Goal: Information Seeking & Learning: Learn about a topic

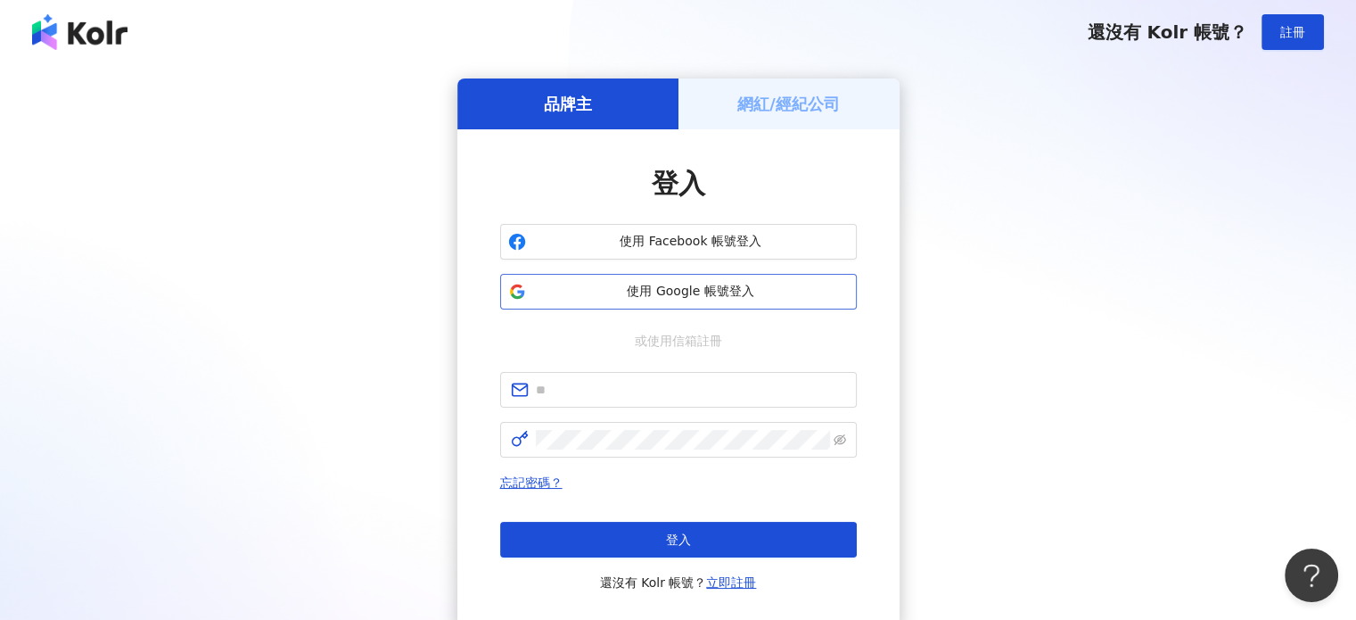
click at [672, 292] on span "使用 Google 帳號登入" at bounding box center [691, 292] width 316 height 18
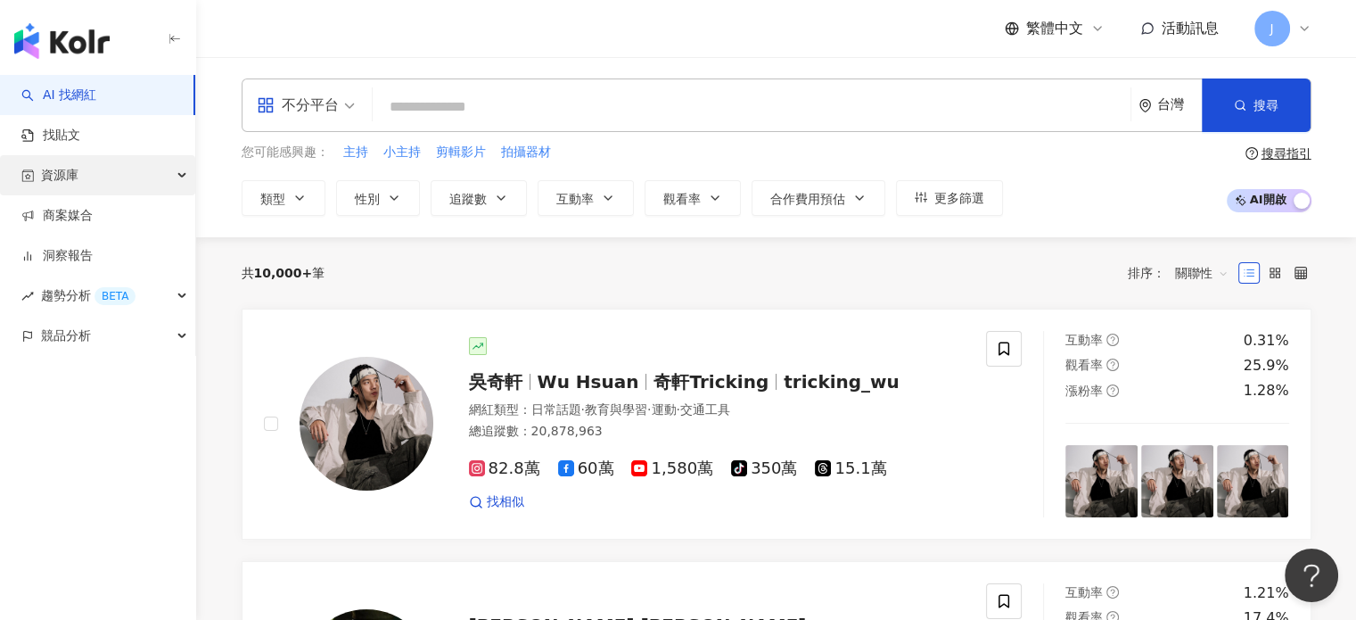
click at [99, 191] on div "資源庫" at bounding box center [97, 175] width 195 height 40
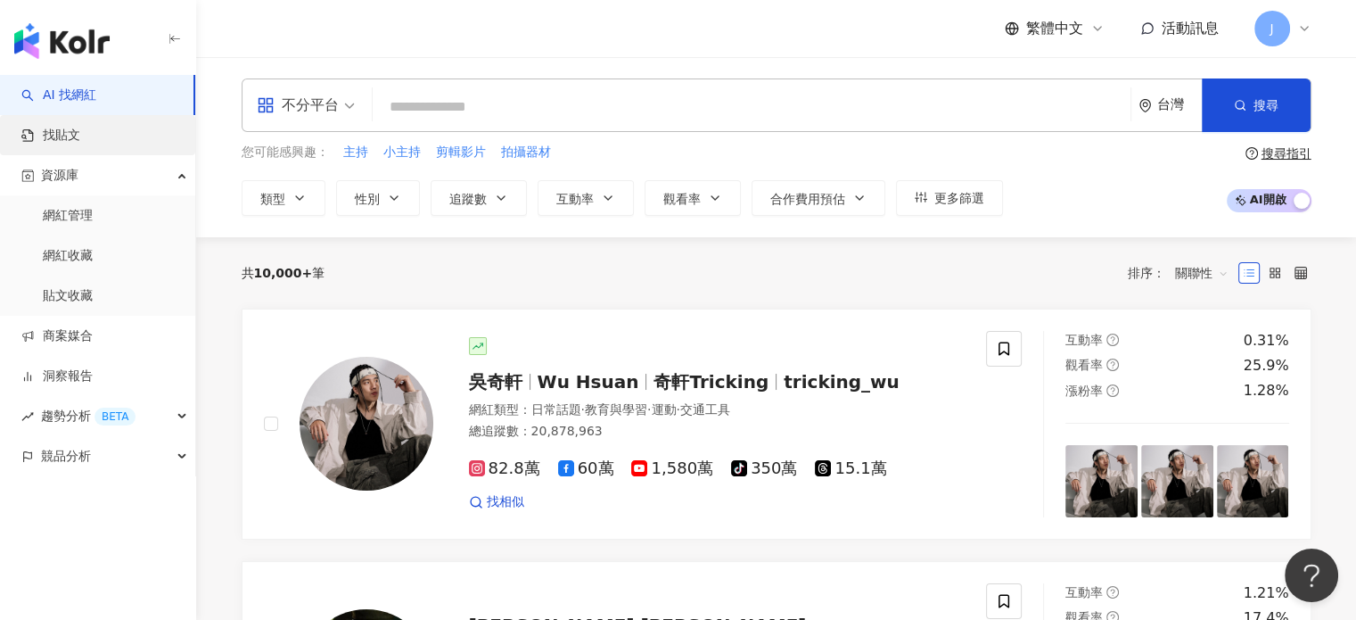
click at [80, 144] on link "找貼文" at bounding box center [50, 136] width 59 height 18
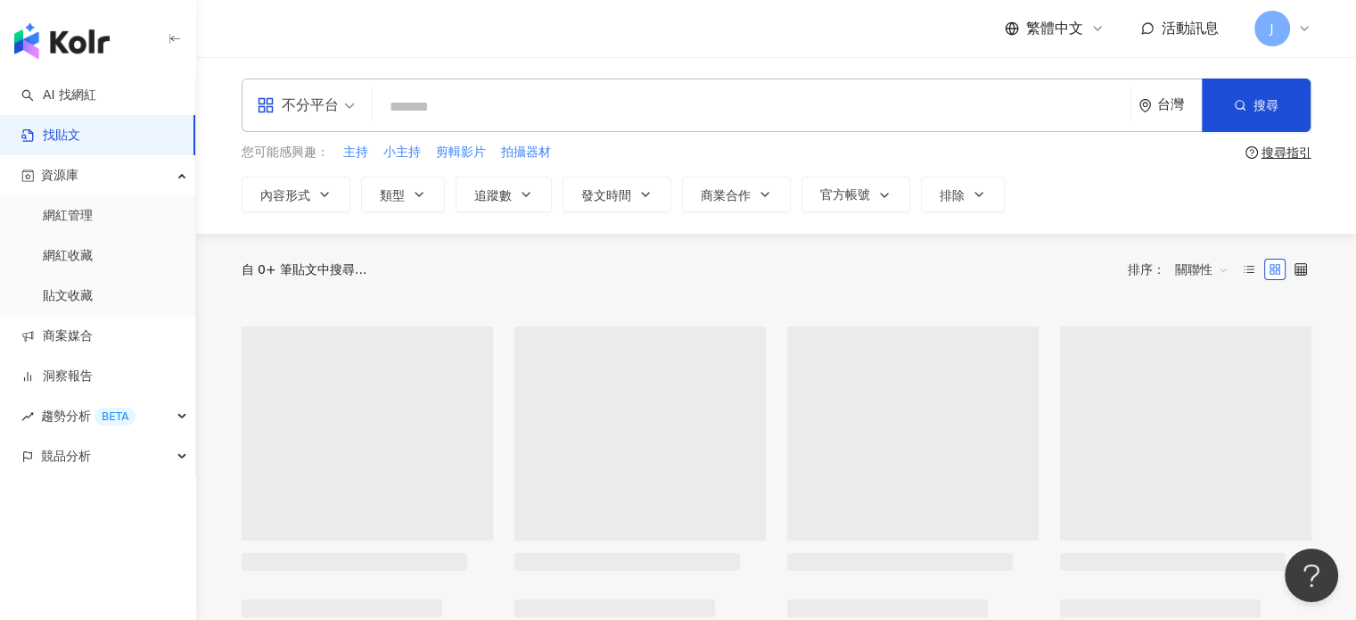
click at [434, 106] on input "search" at bounding box center [751, 106] width 743 height 38
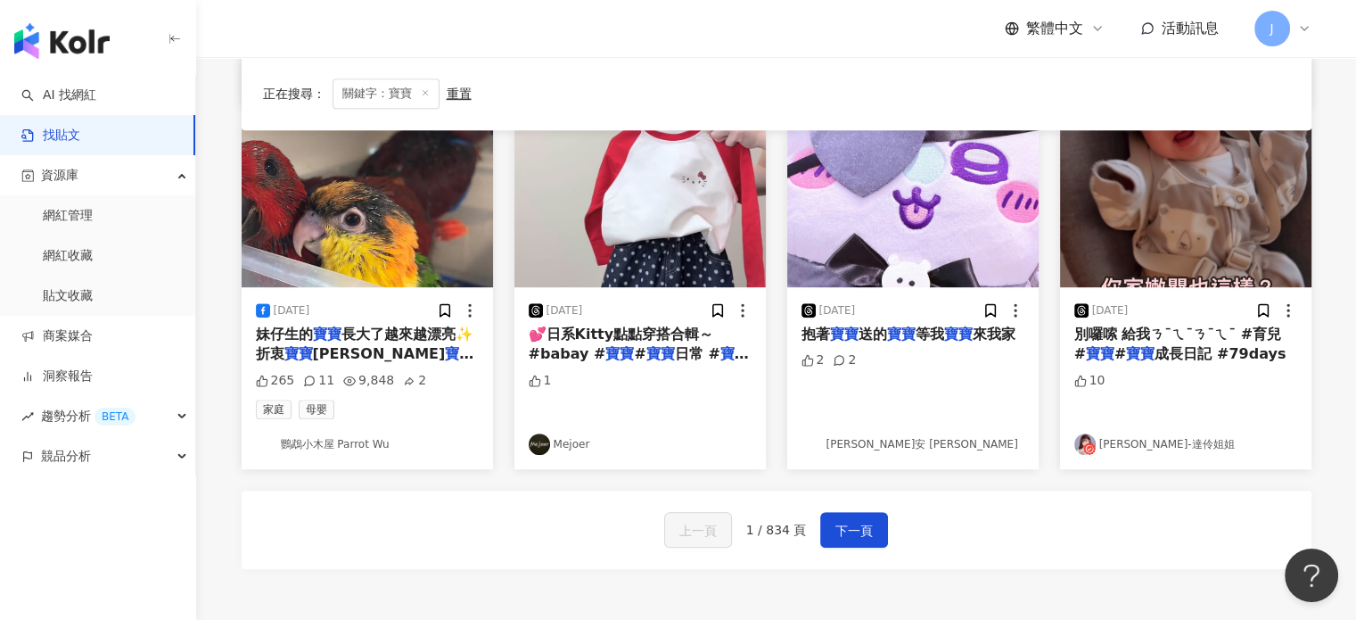
scroll to position [981, 0]
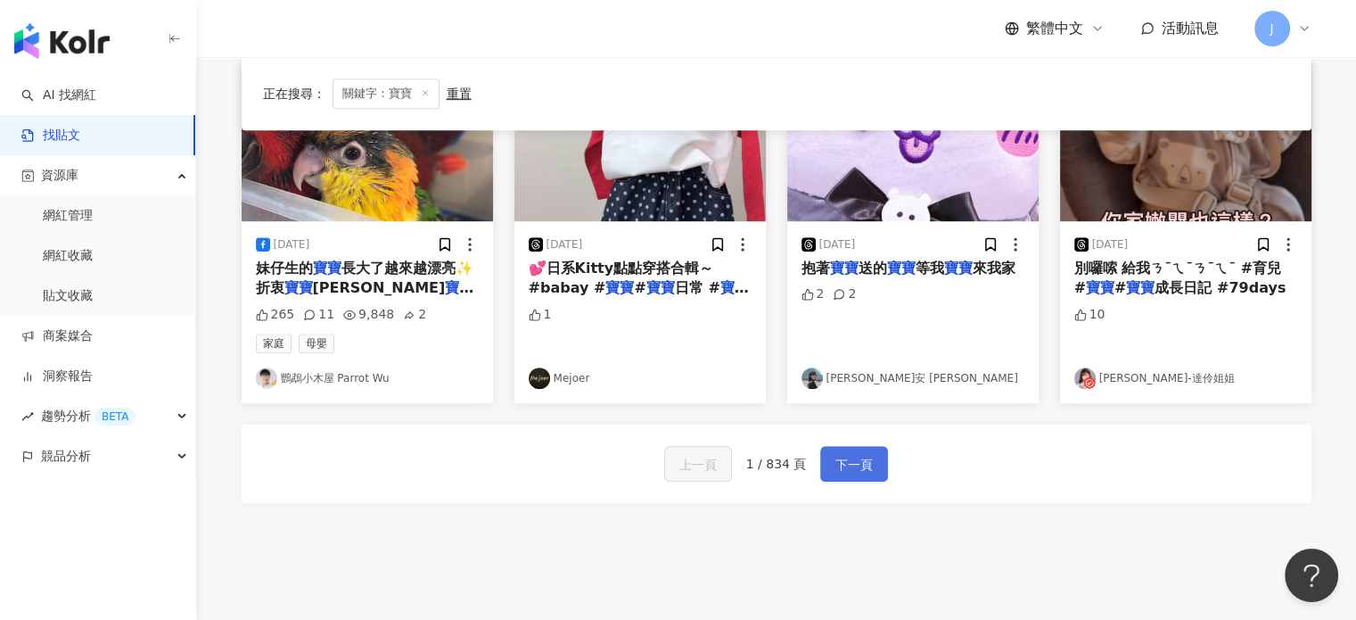
click at [868, 466] on span "下一頁" at bounding box center [853, 464] width 37 height 21
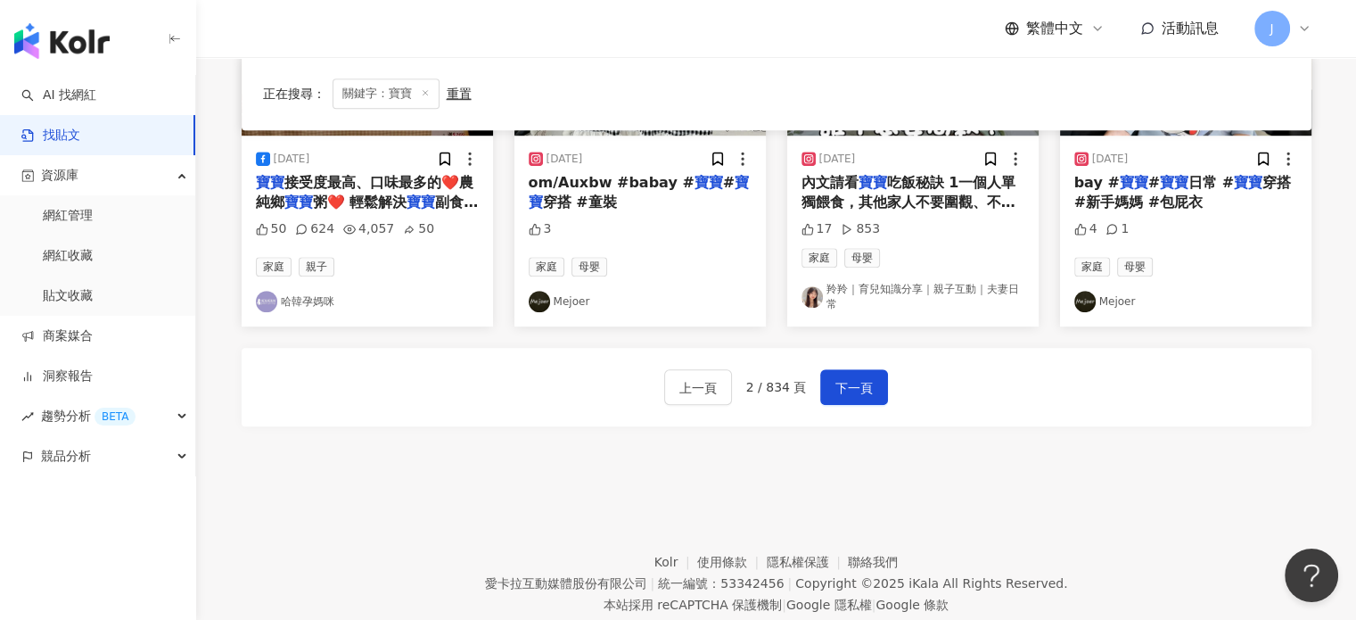
scroll to position [1070, 0]
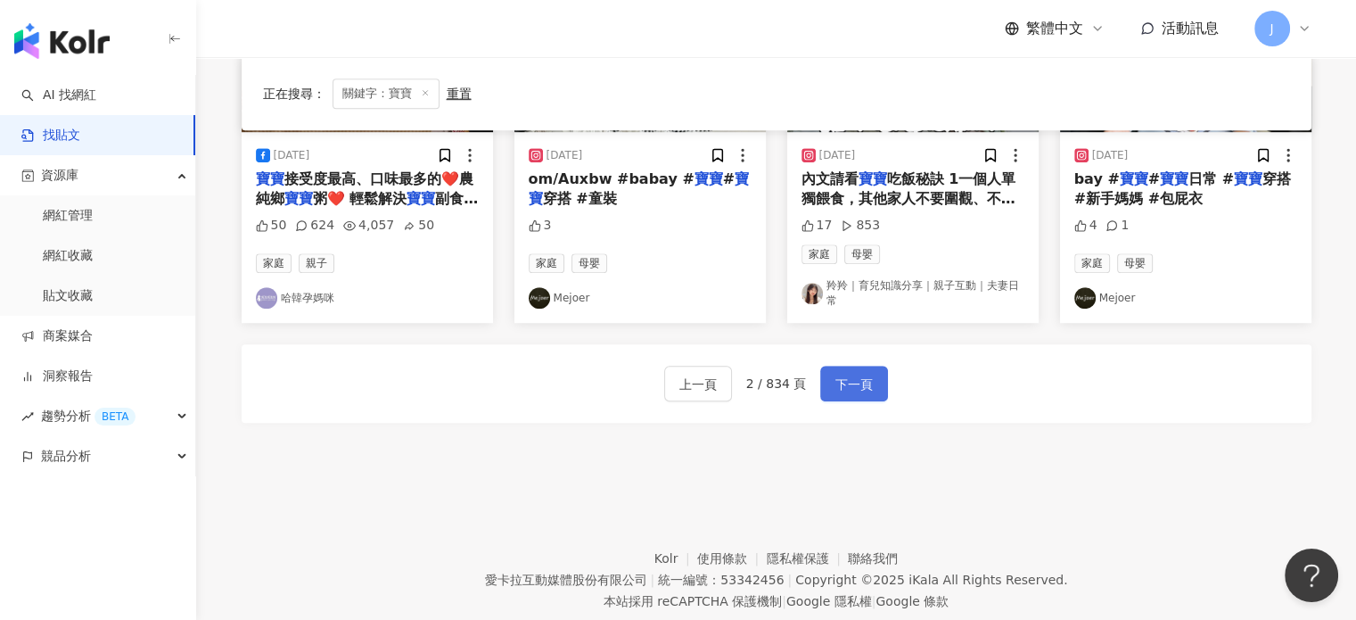
click at [860, 366] on button "下一頁" at bounding box center [854, 384] width 68 height 36
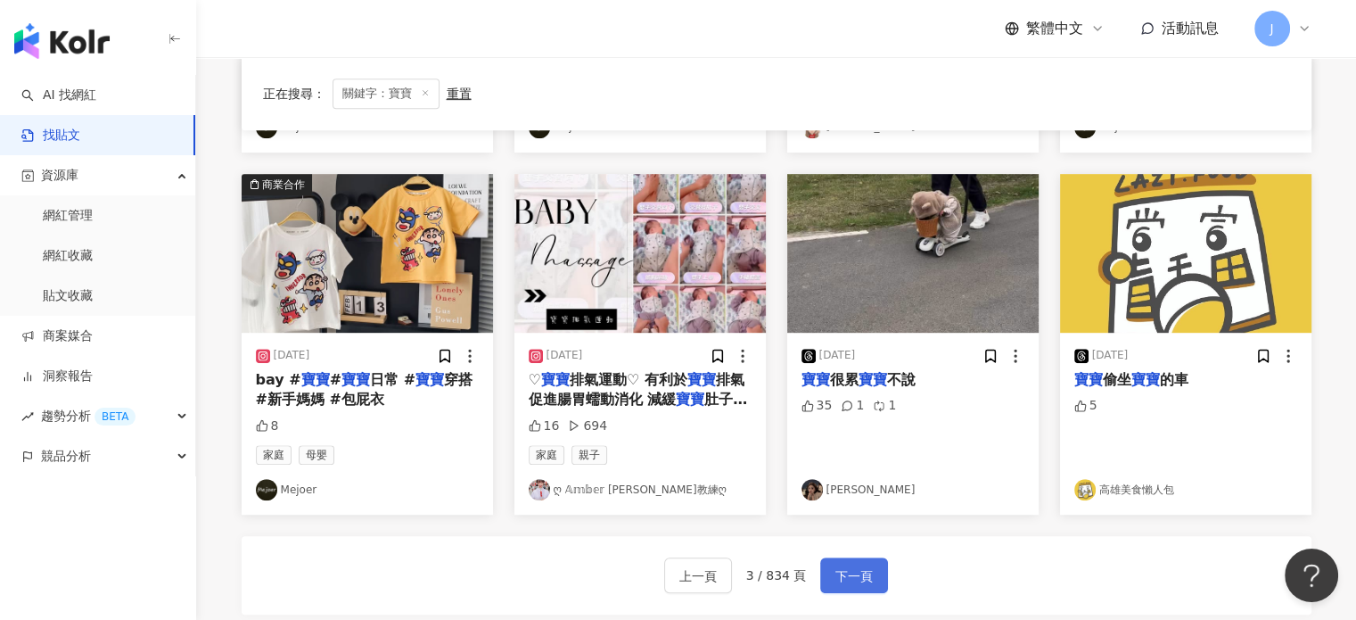
scroll to position [891, 0]
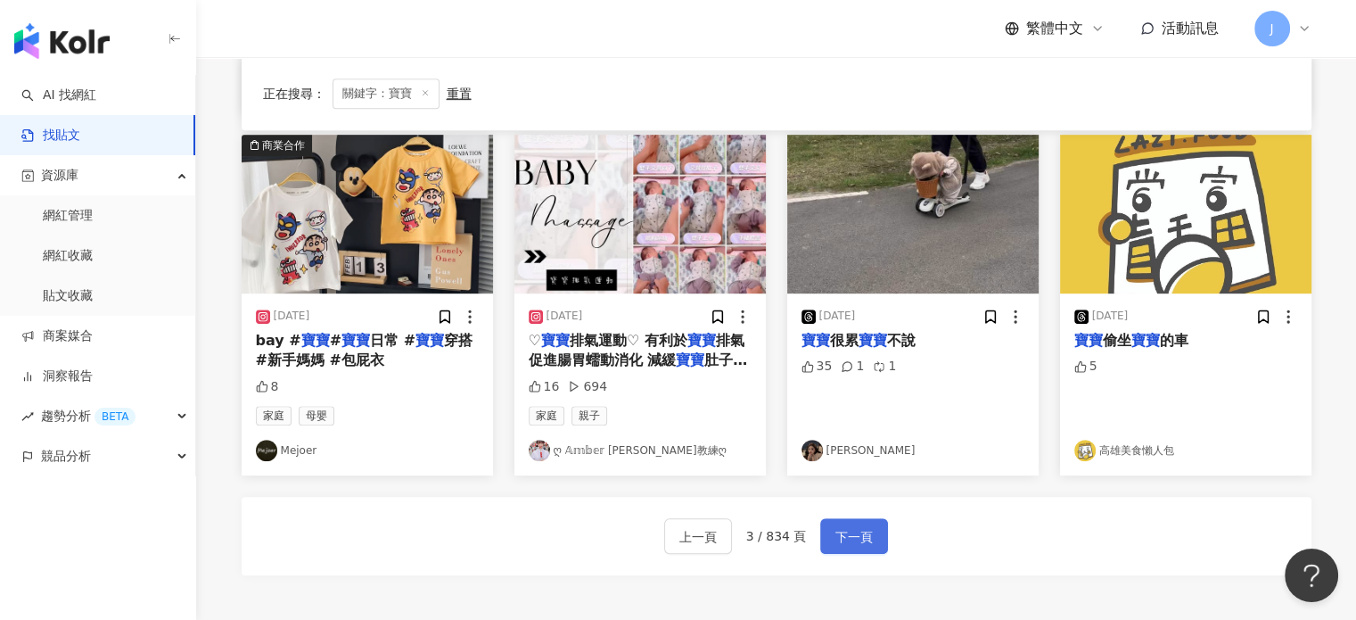
click at [841, 538] on span "下一頁" at bounding box center [853, 536] width 37 height 21
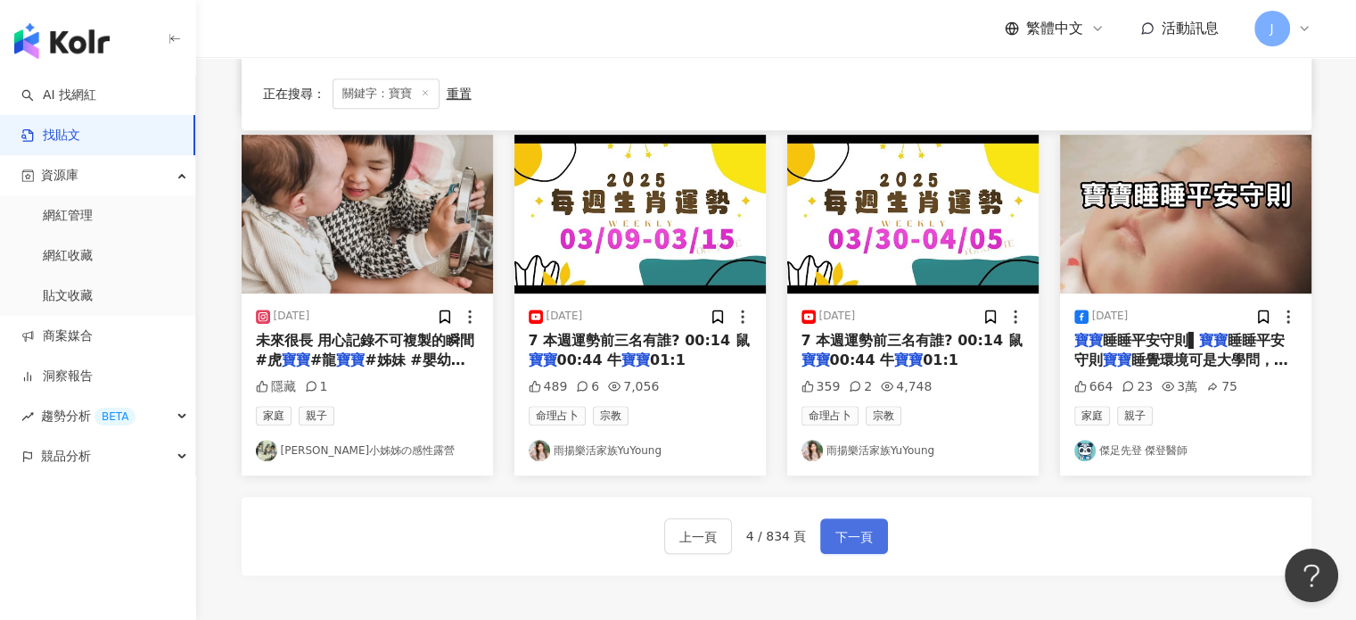
click at [850, 532] on span "下一頁" at bounding box center [853, 536] width 37 height 21
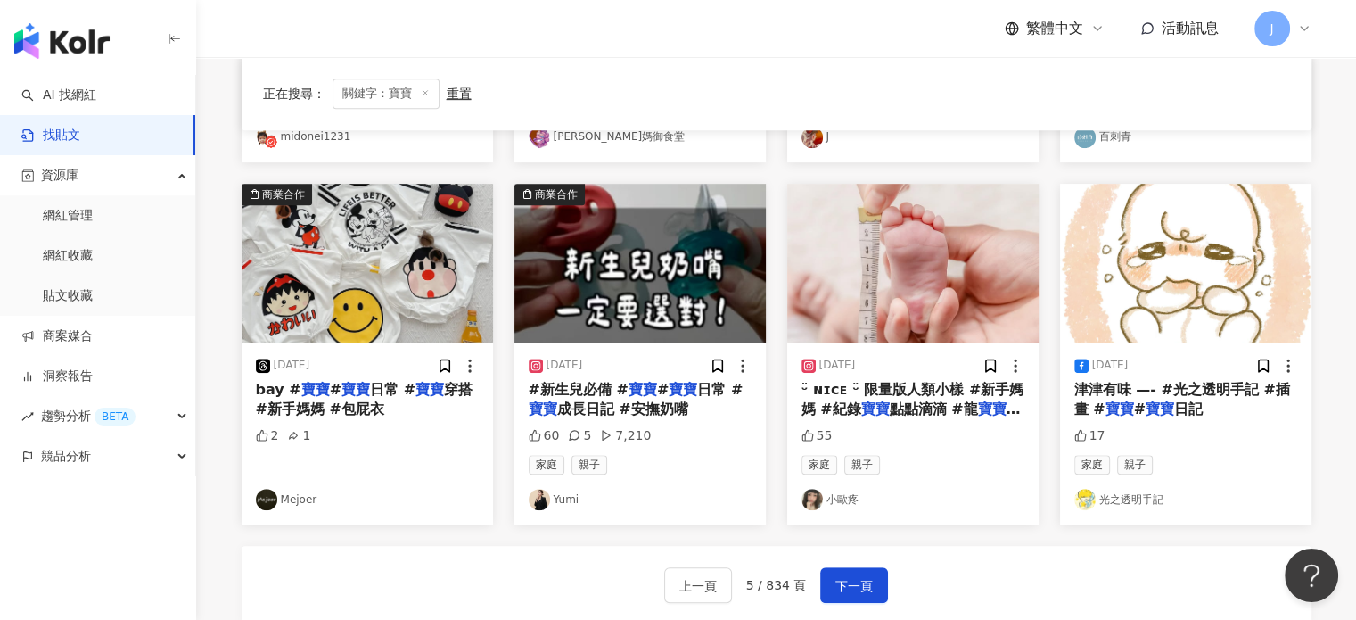
scroll to position [802, 0]
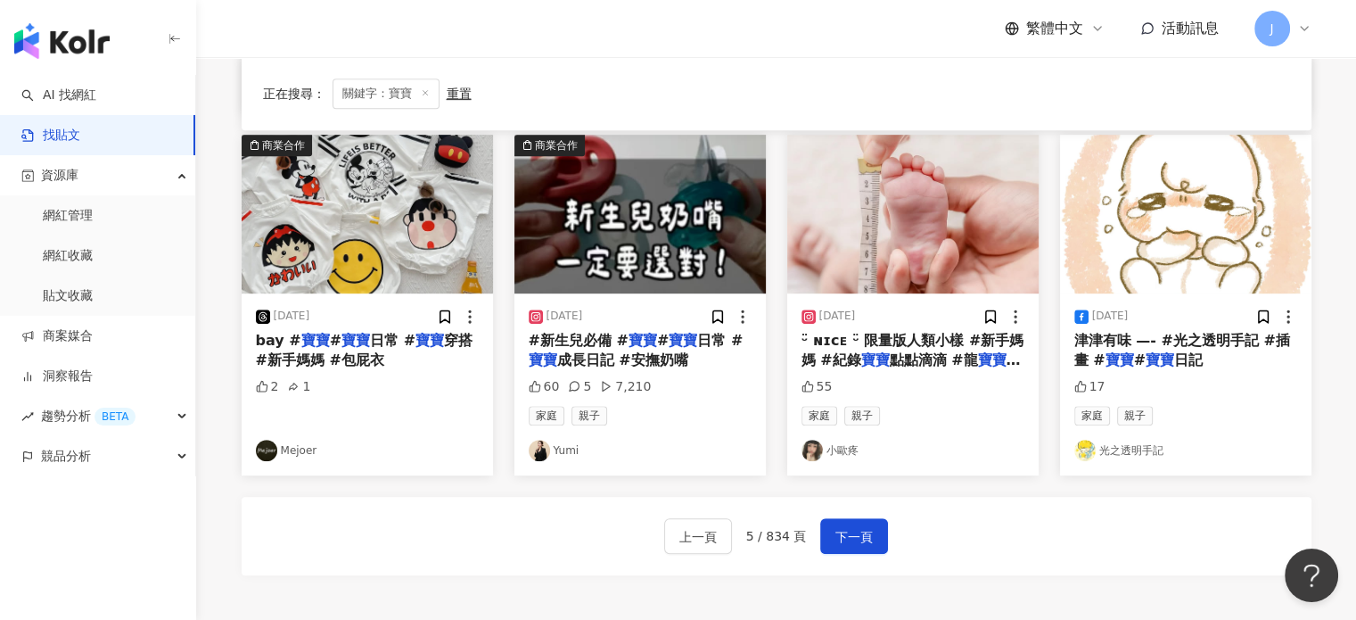
drag, startPoint x: 849, startPoint y: 537, endPoint x: 913, endPoint y: 555, distance: 66.9
click at [849, 537] on span "下一頁" at bounding box center [853, 536] width 37 height 21
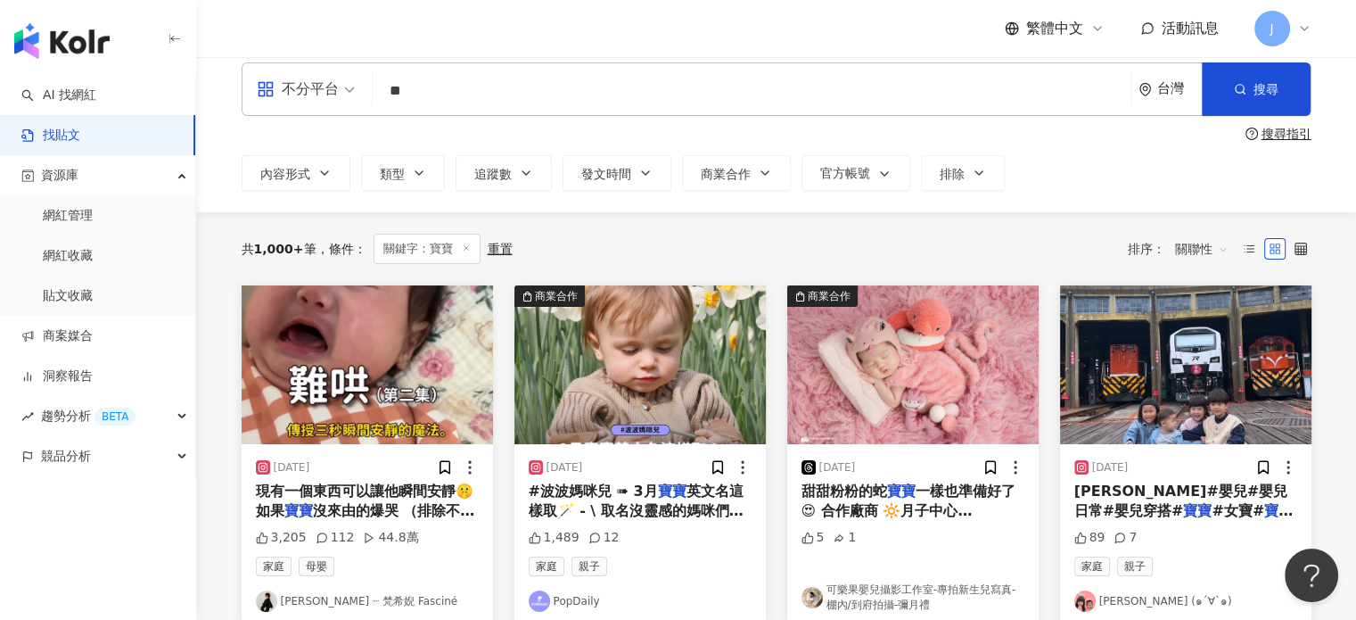
scroll to position [0, 0]
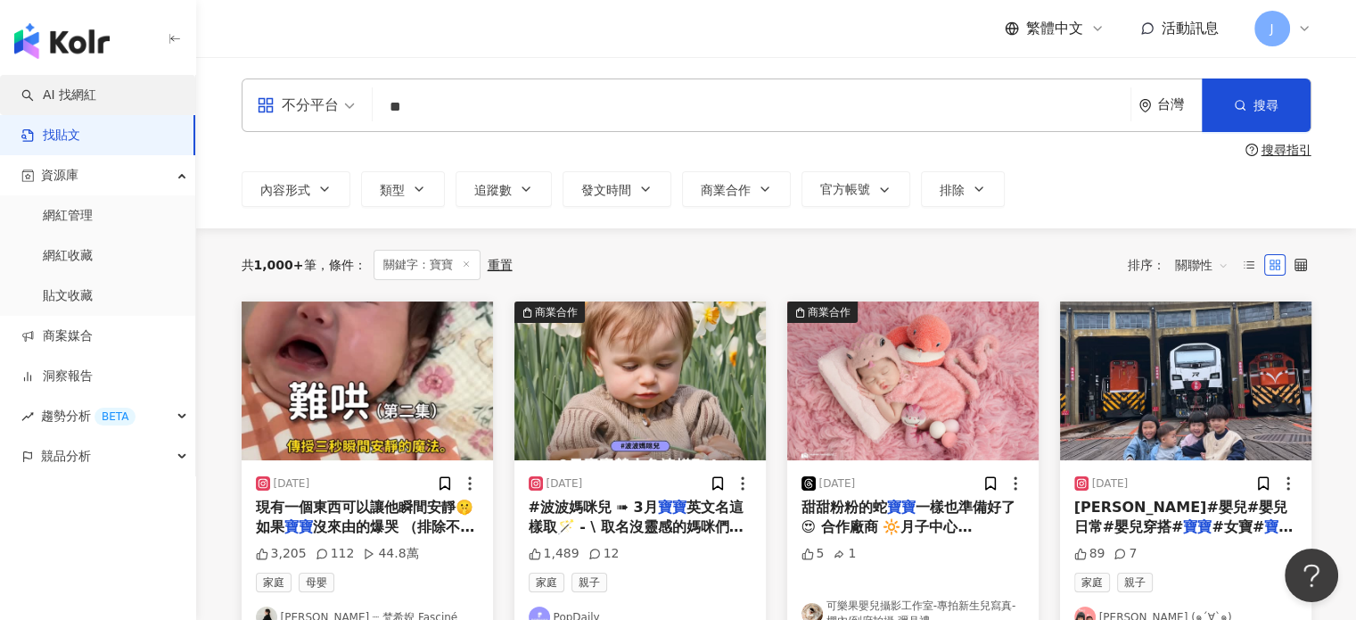
drag, startPoint x: 460, startPoint y: 110, endPoint x: 164, endPoint y: 95, distance: 296.3
type input "*"
click at [446, 122] on input "search" at bounding box center [751, 106] width 743 height 38
type input "*****"
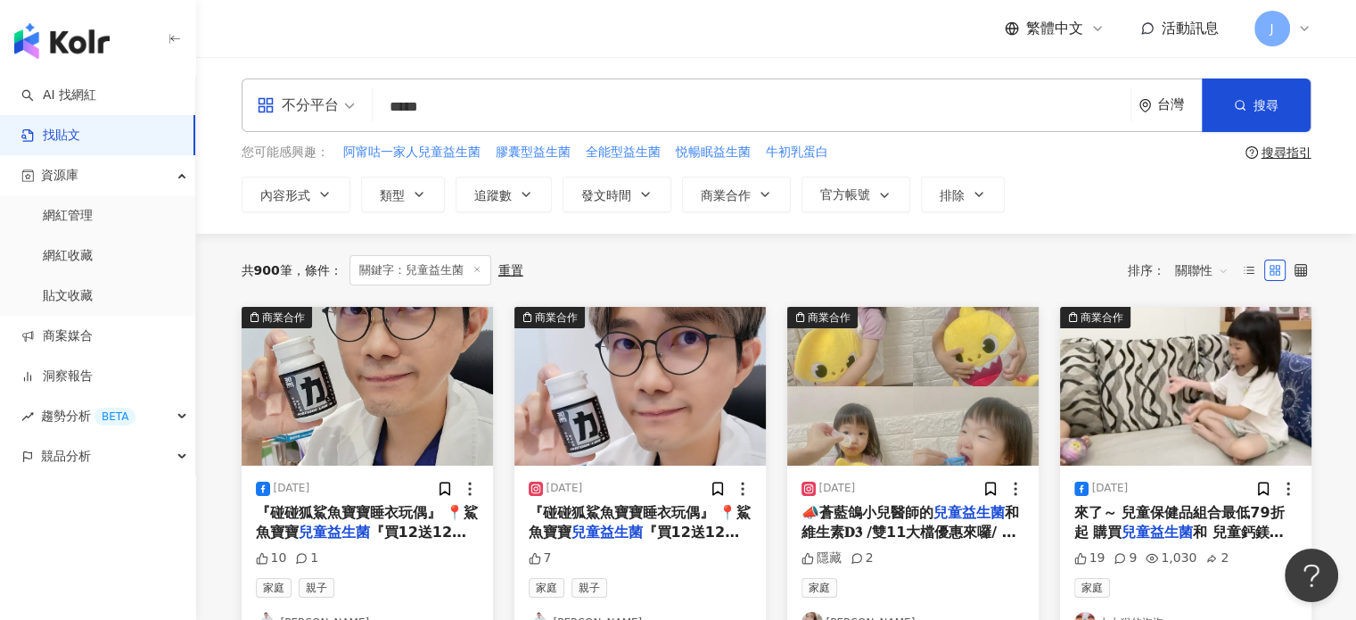
click at [281, 94] on div "不分平台" at bounding box center [298, 105] width 82 height 29
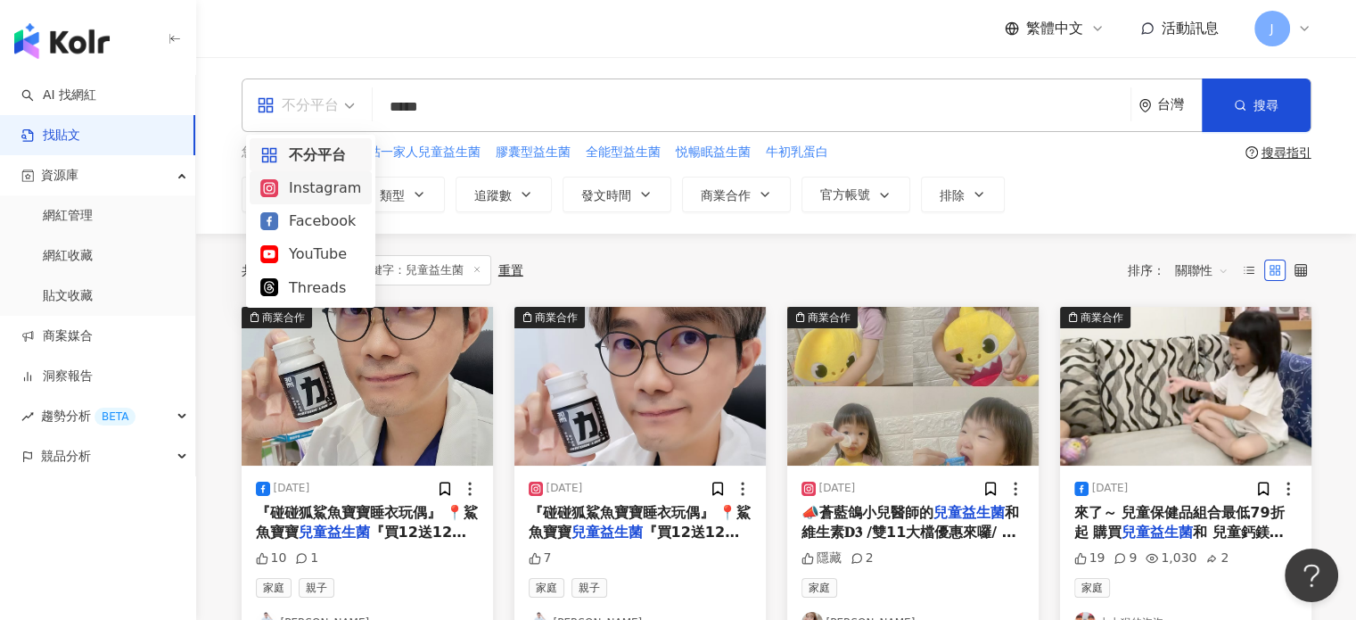
click at [322, 195] on div "Instagram" at bounding box center [310, 188] width 101 height 22
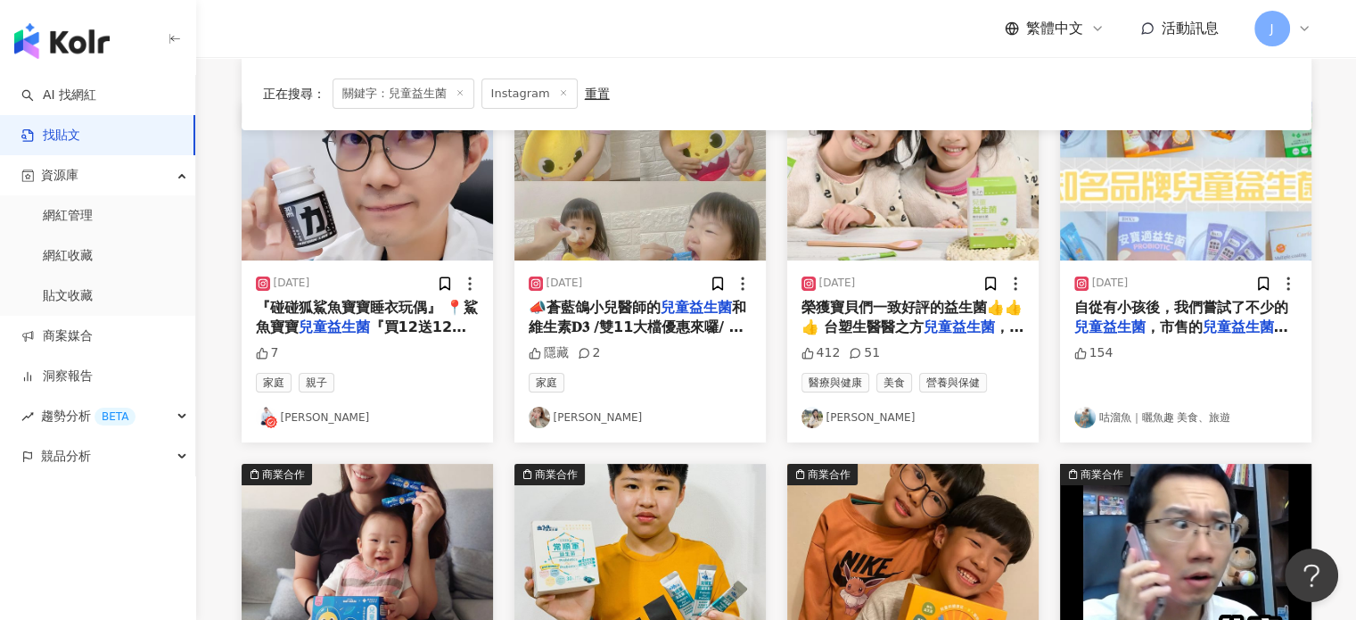
scroll to position [267, 0]
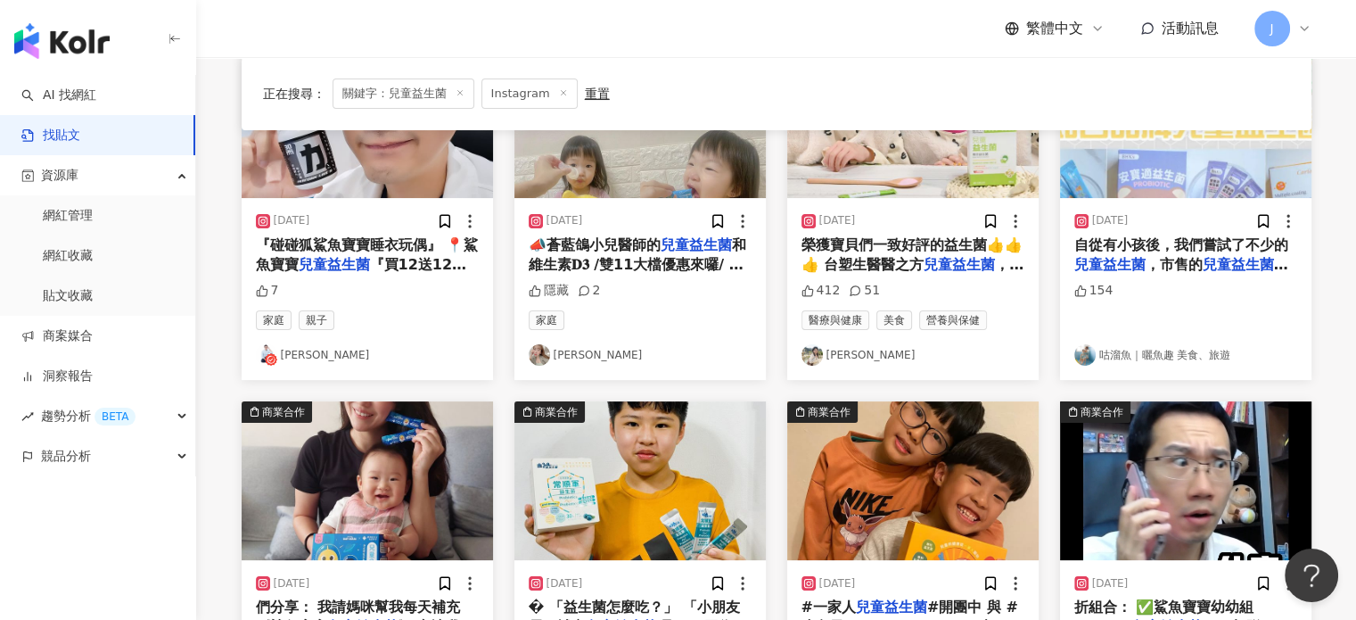
click at [935, 237] on span "榮獲寶貝們一致好評的益生菌👍👍👍 台塑生醫醫之方" at bounding box center [911, 254] width 221 height 37
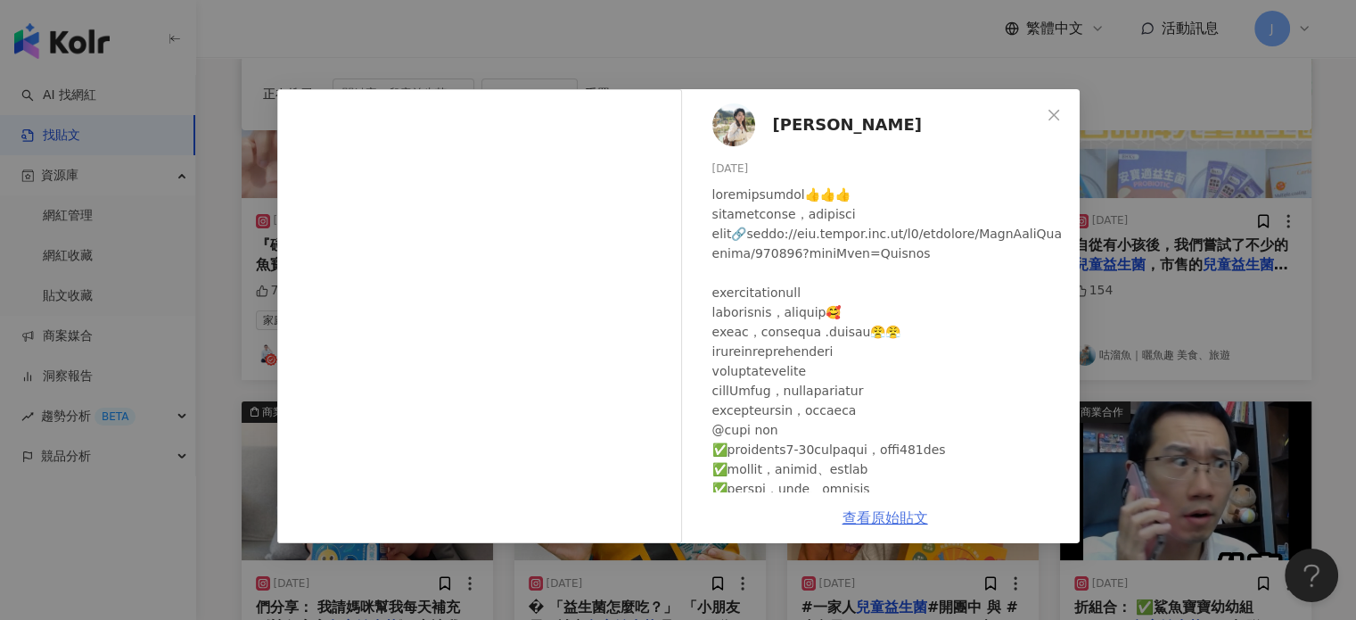
click at [886, 521] on link "查看原始貼文" at bounding box center [885, 517] width 86 height 17
click at [1141, 251] on div "[PERSON_NAME] [DATE] 412 51 查看原始貼文" at bounding box center [678, 310] width 1356 height 620
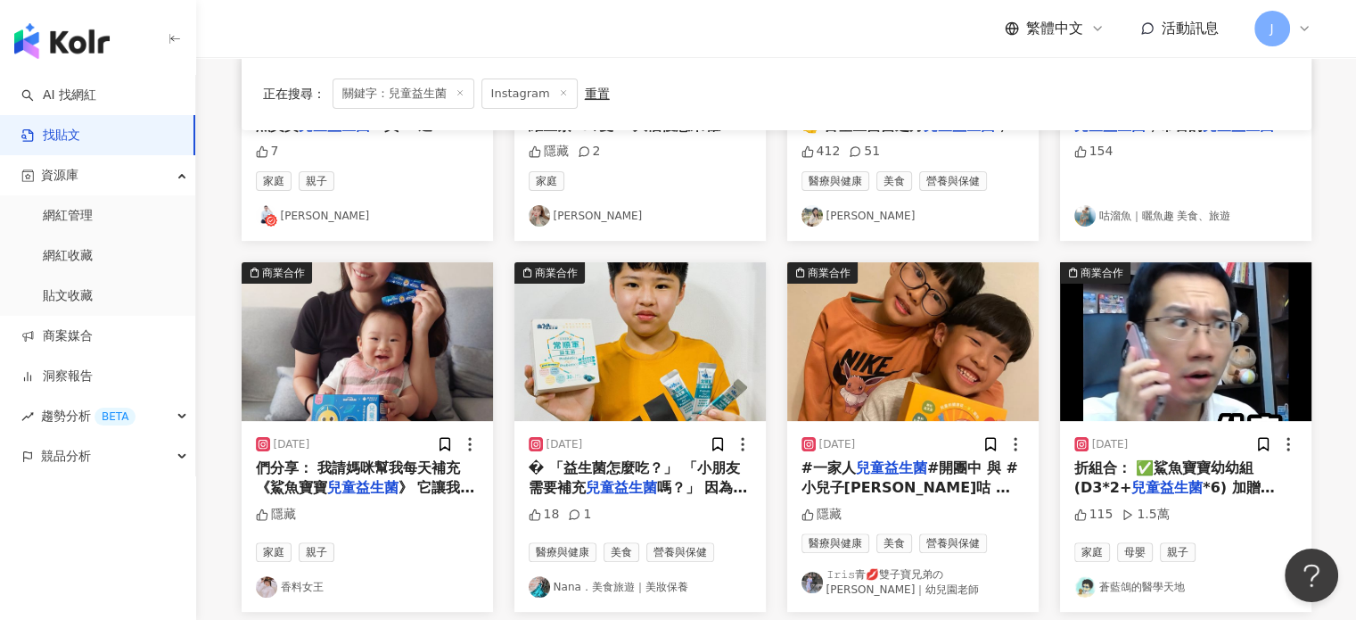
scroll to position [535, 0]
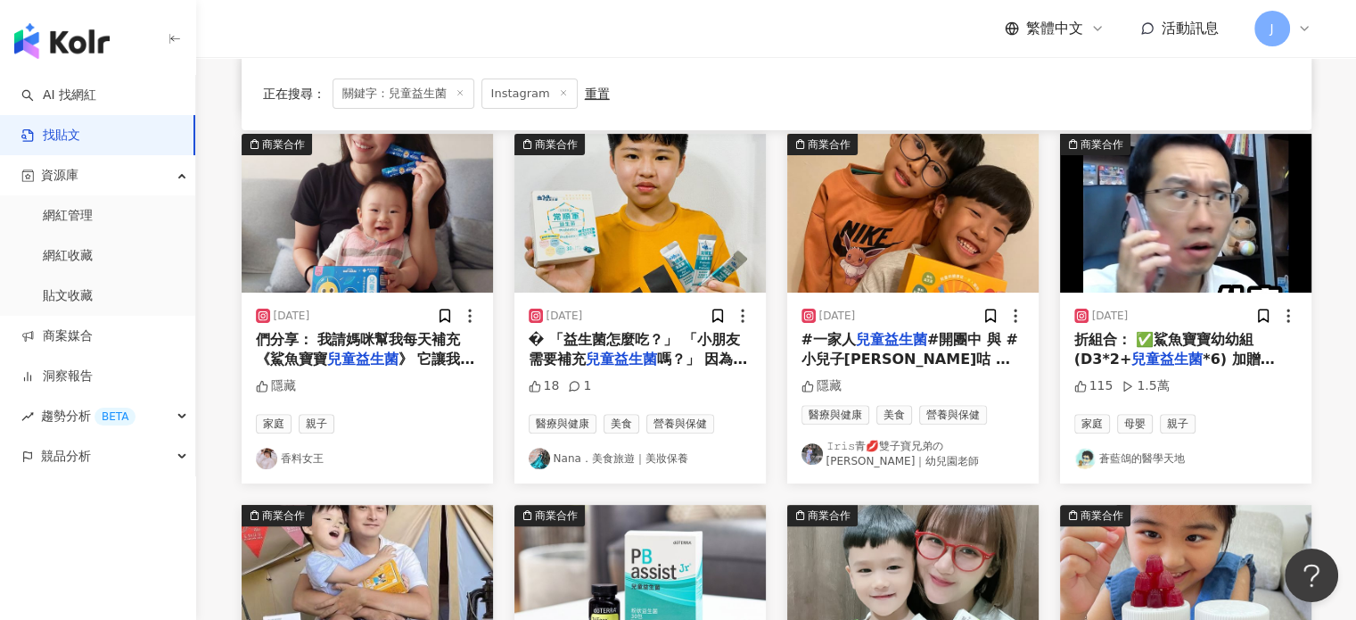
click at [883, 361] on span "#開團中 與 #小兒子[PERSON_NAME]咕 聯名 可愛吸睛的插畫更是受到孩子的喜愛🥰 雙子寶兄弟自從上學之後 最不可或缺的保健品就是益生菌 一家人" at bounding box center [910, 389] width 219 height 117
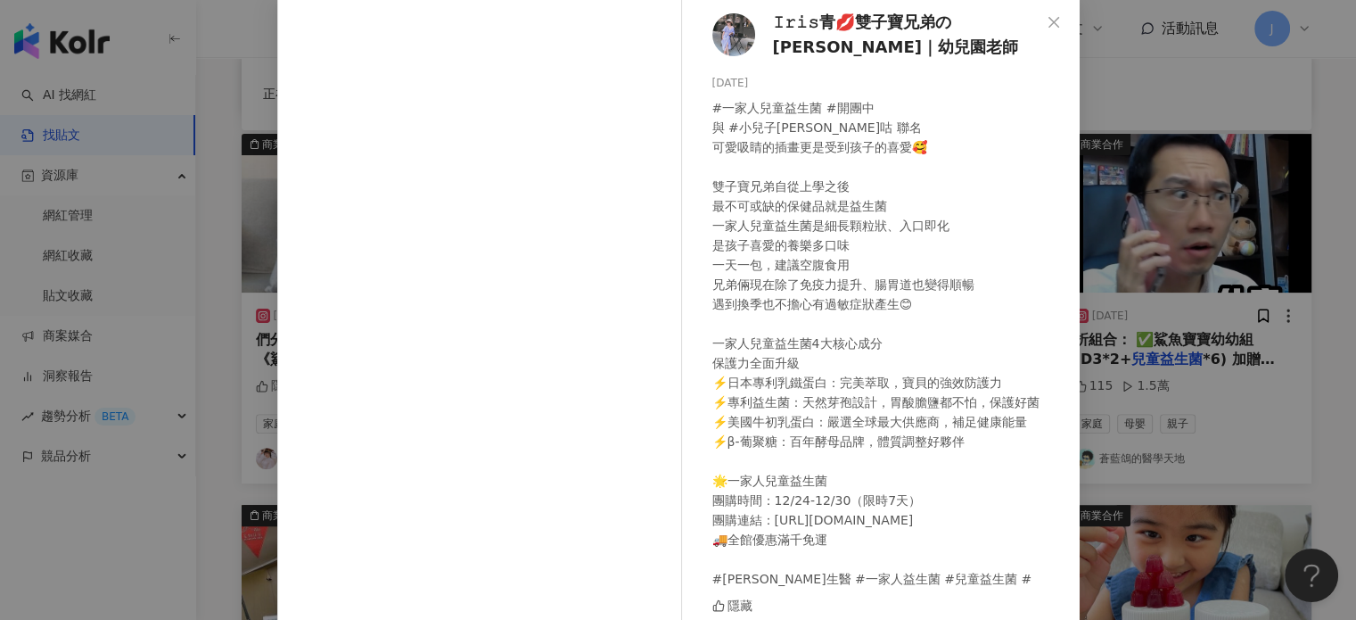
scroll to position [160, 0]
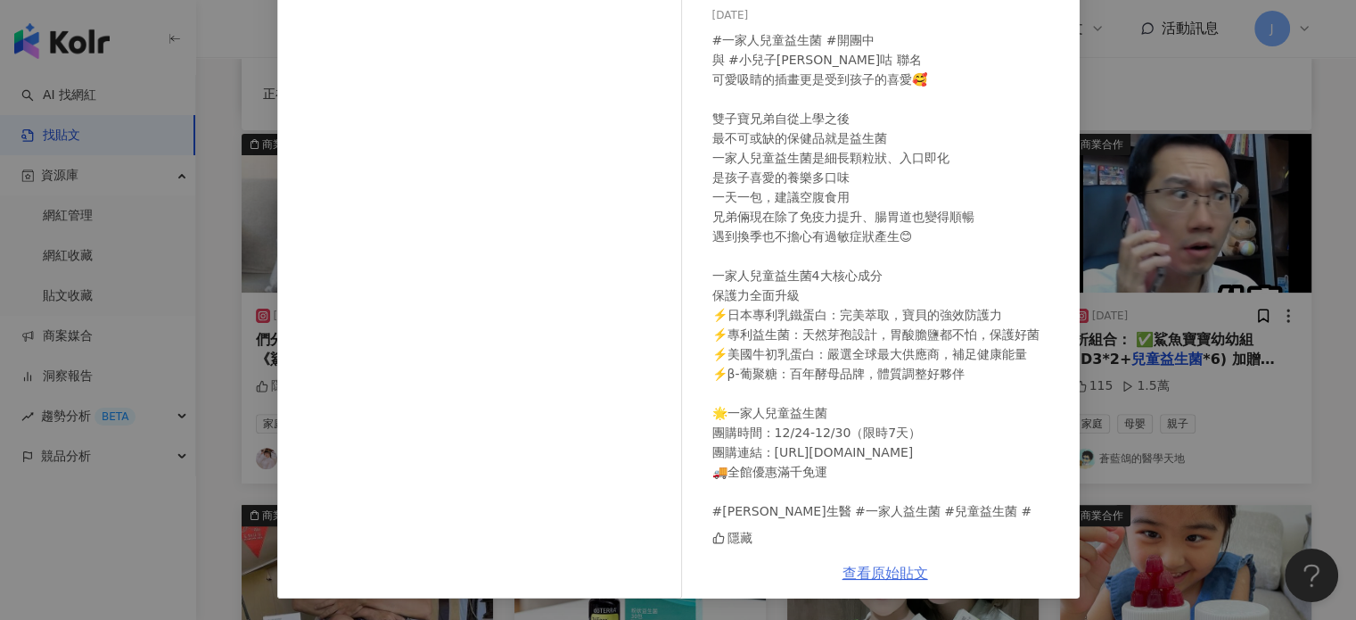
click at [860, 565] on link "查看原始貼文" at bounding box center [885, 572] width 86 height 17
click at [1162, 362] on div "𝙸𝚛𝚒𝚜青💋雙子寶兄弟の[PERSON_NAME]｜幼兒園老師 [DATE] 隱藏 查看原始貼文" at bounding box center [678, 310] width 1356 height 620
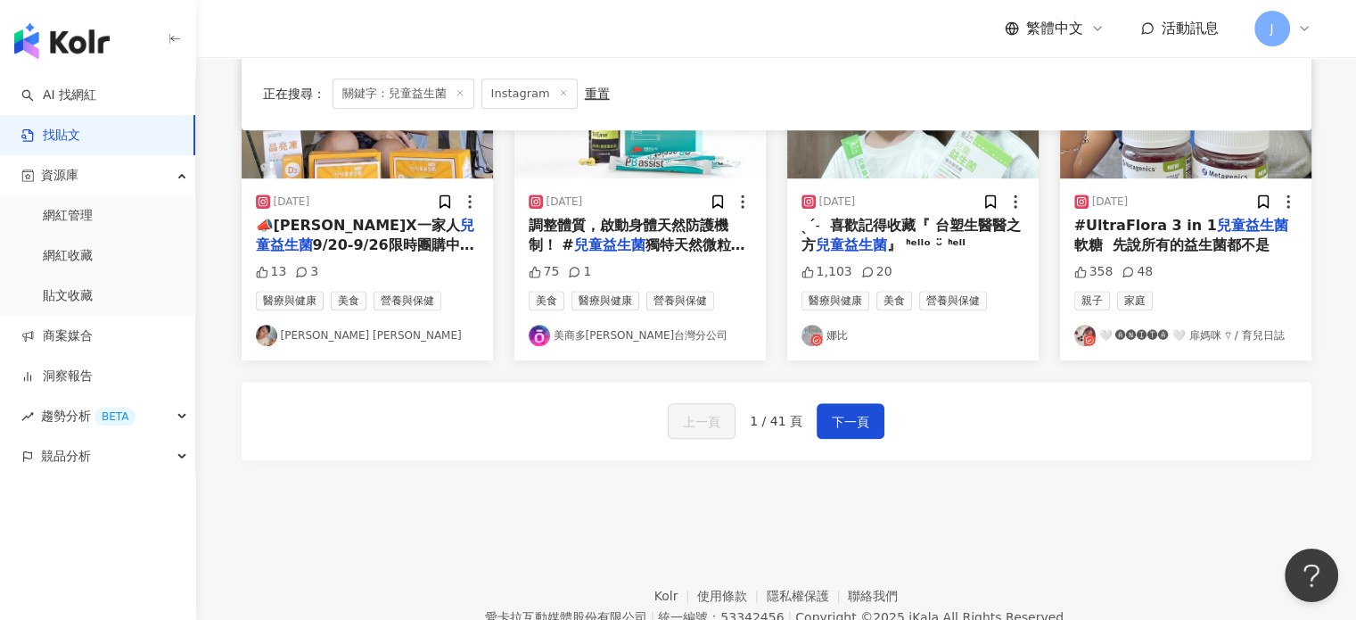
scroll to position [981, 0]
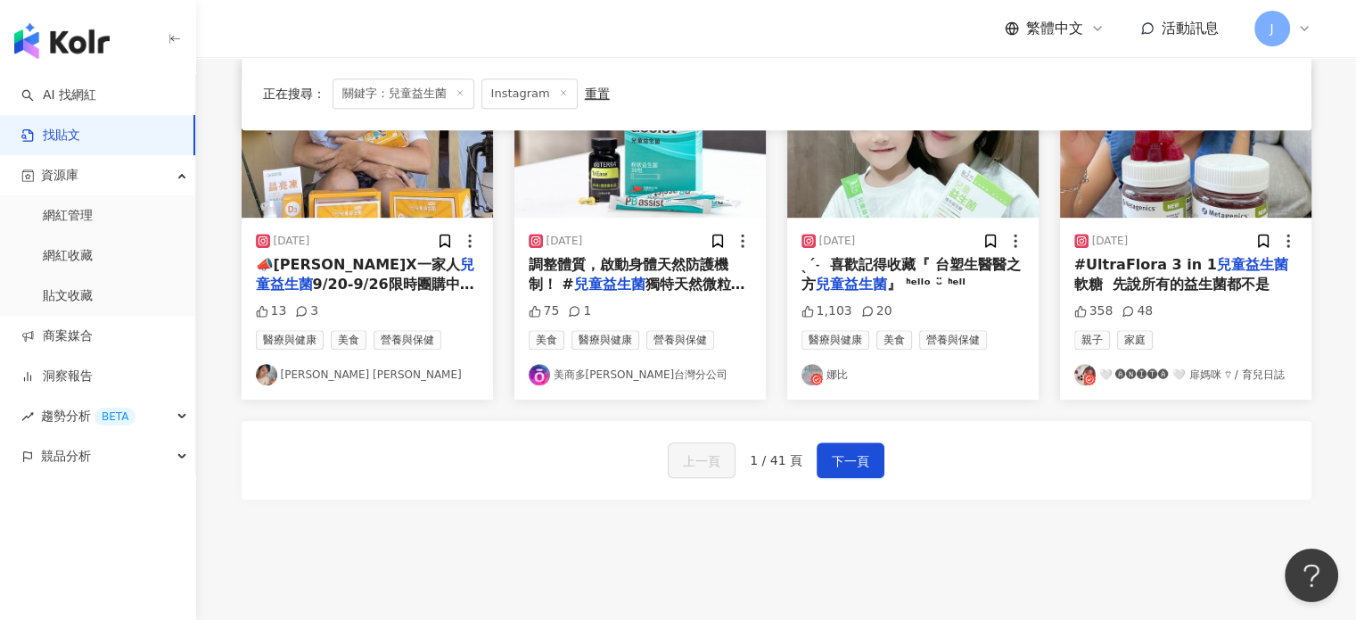
click at [1239, 258] on mark "兒童益生菌" at bounding box center [1252, 264] width 71 height 17
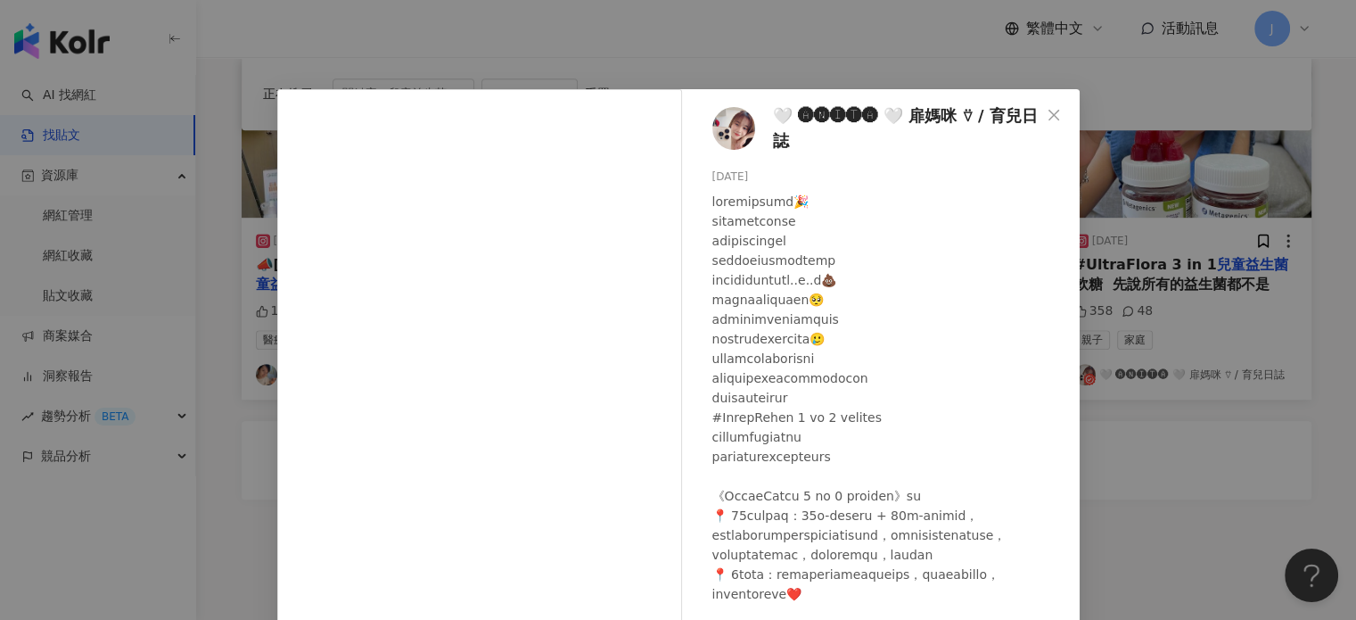
scroll to position [182, 0]
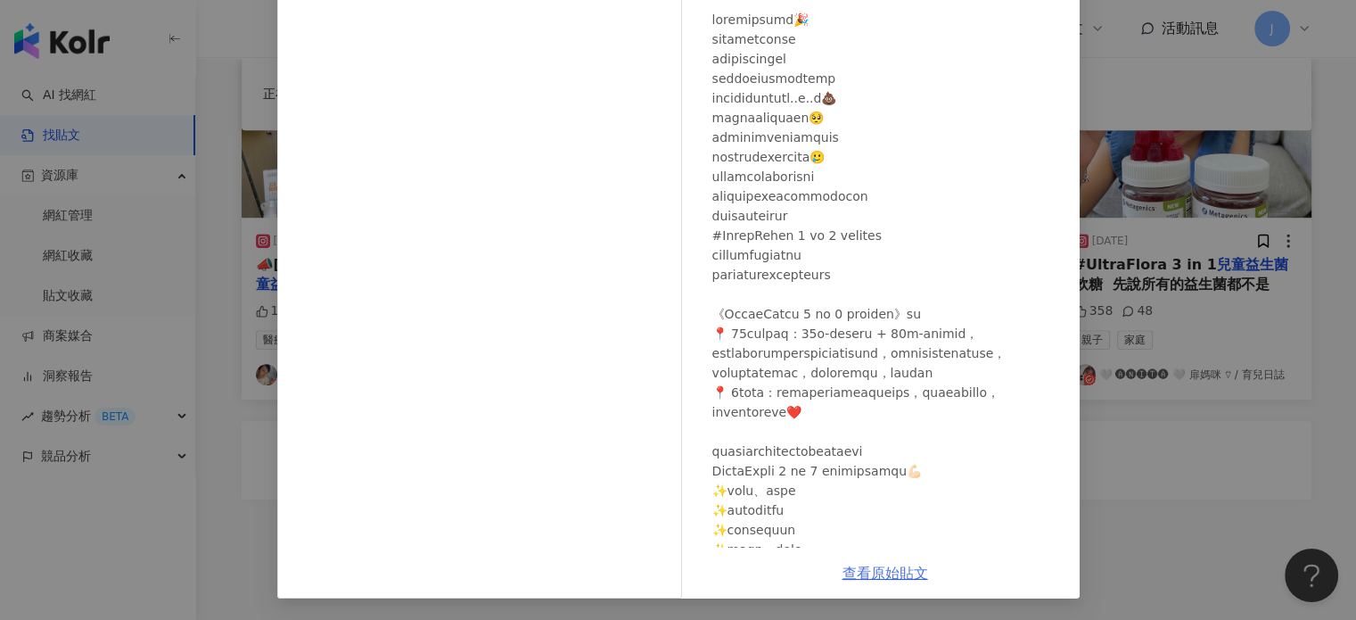
click at [898, 580] on link "查看原始貼文" at bounding box center [885, 572] width 86 height 17
click at [1171, 343] on div "🤍 🅐🅝🅘🅣🅐 🤍 扉媽咪 ⍢ / 育兒日誌 [DATE] 358 48 查看原始貼文" at bounding box center [678, 310] width 1356 height 620
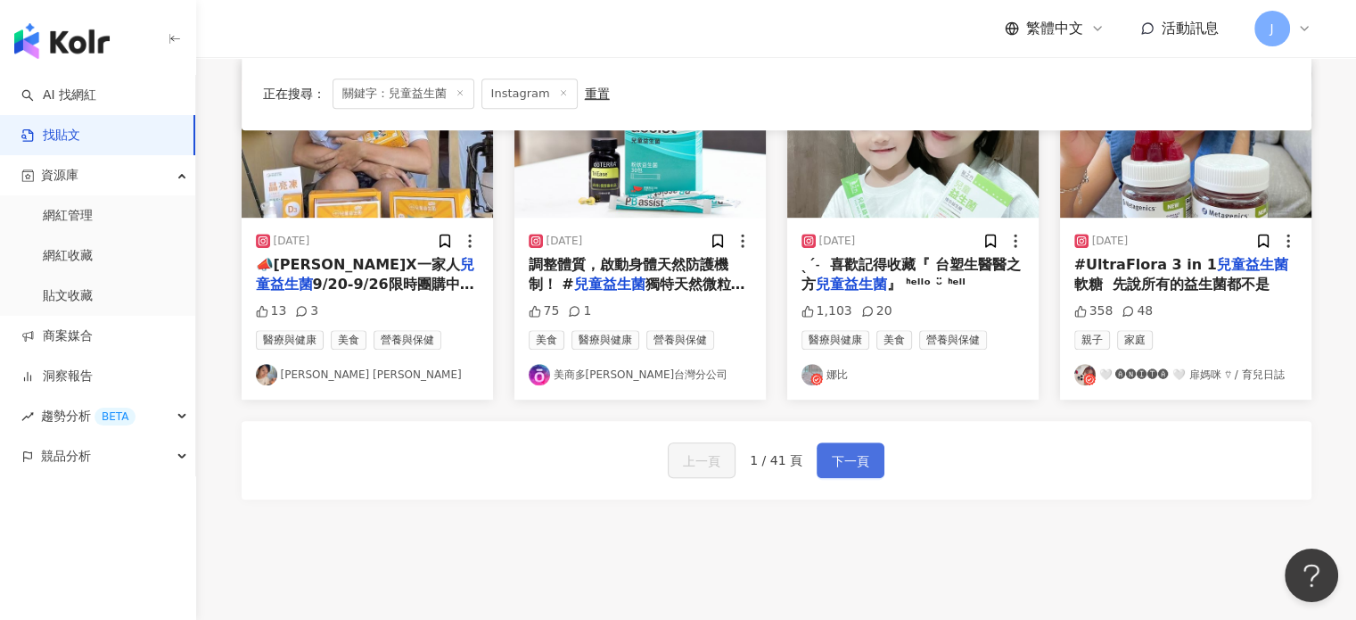
click at [834, 469] on span "下一頁" at bounding box center [850, 460] width 37 height 21
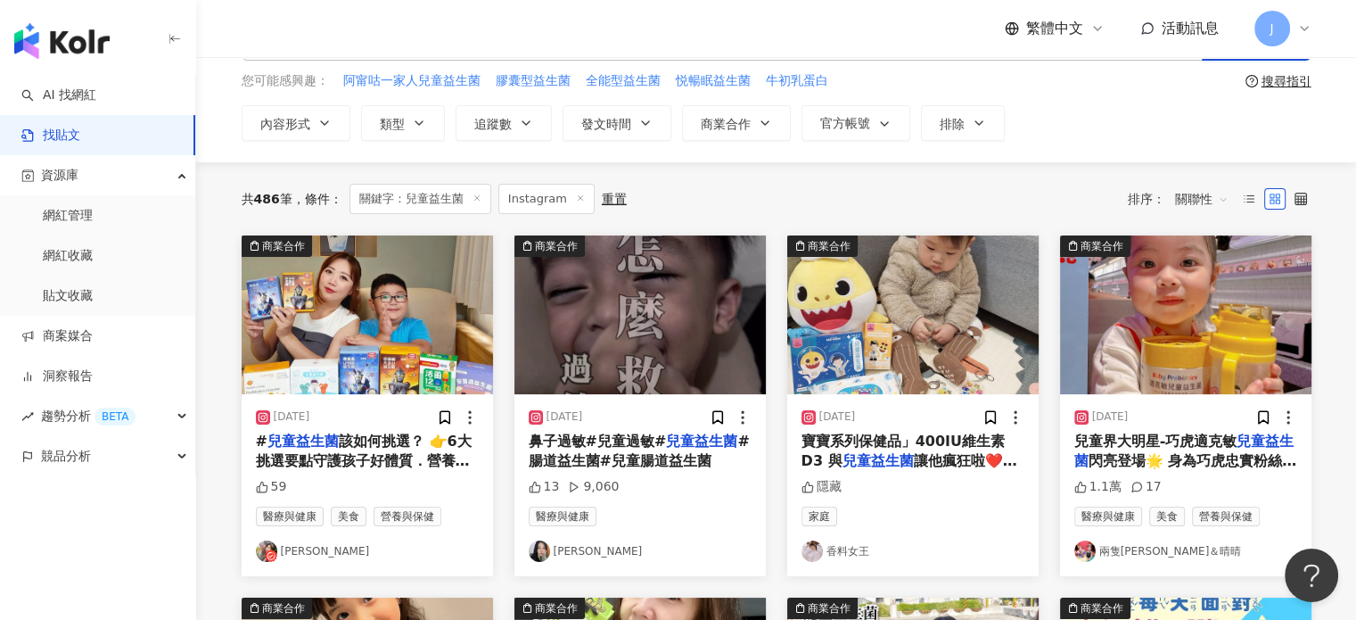
scroll to position [0, 0]
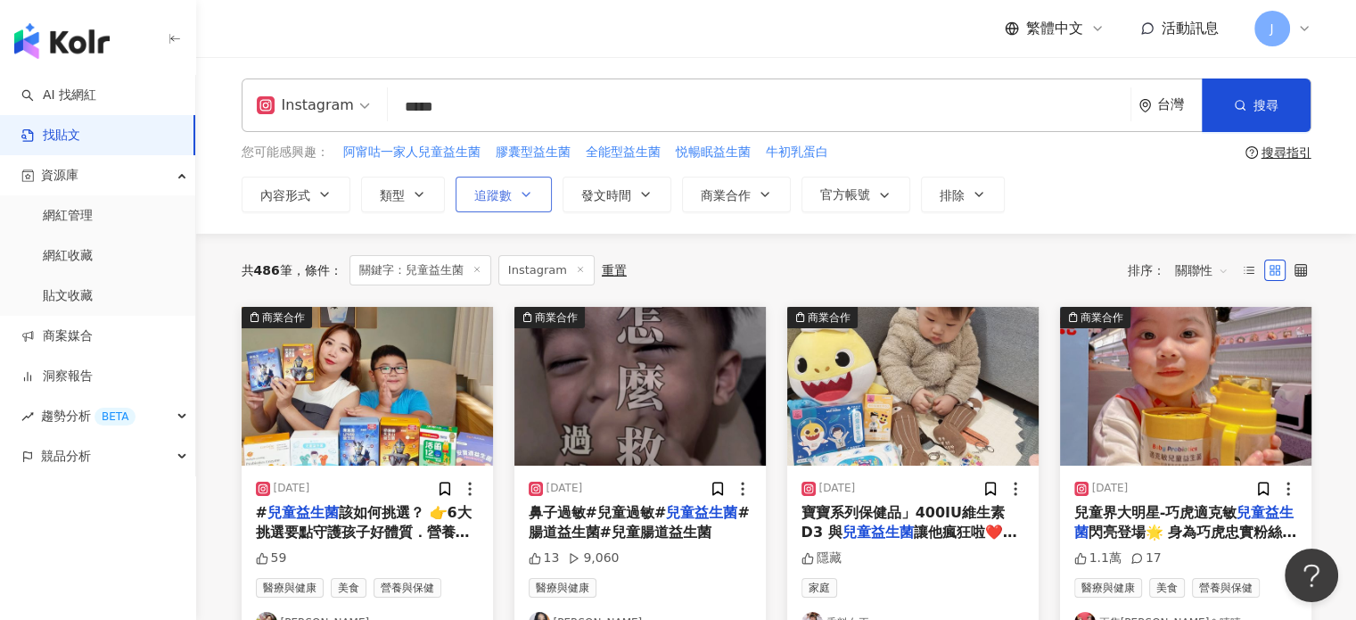
click at [505, 190] on span "追蹤數" at bounding box center [492, 195] width 37 height 14
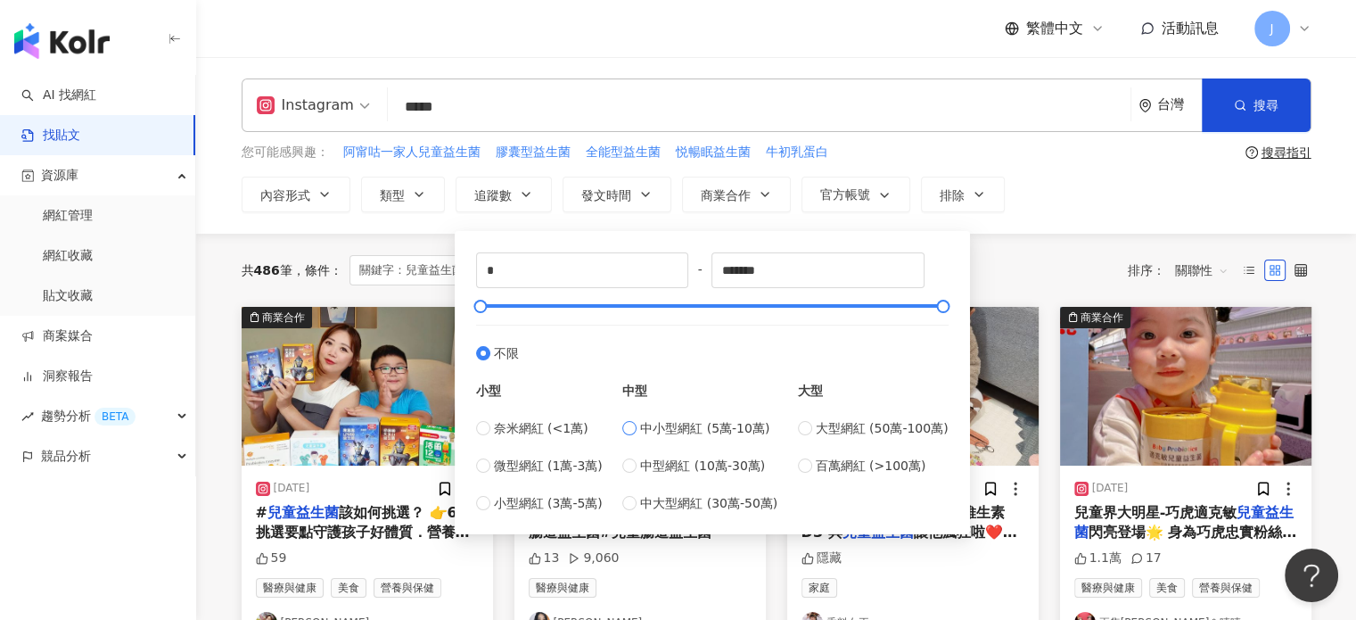
click at [751, 432] on span "中小型網紅 (5萬-10萬)" at bounding box center [704, 428] width 129 height 20
type input "*****"
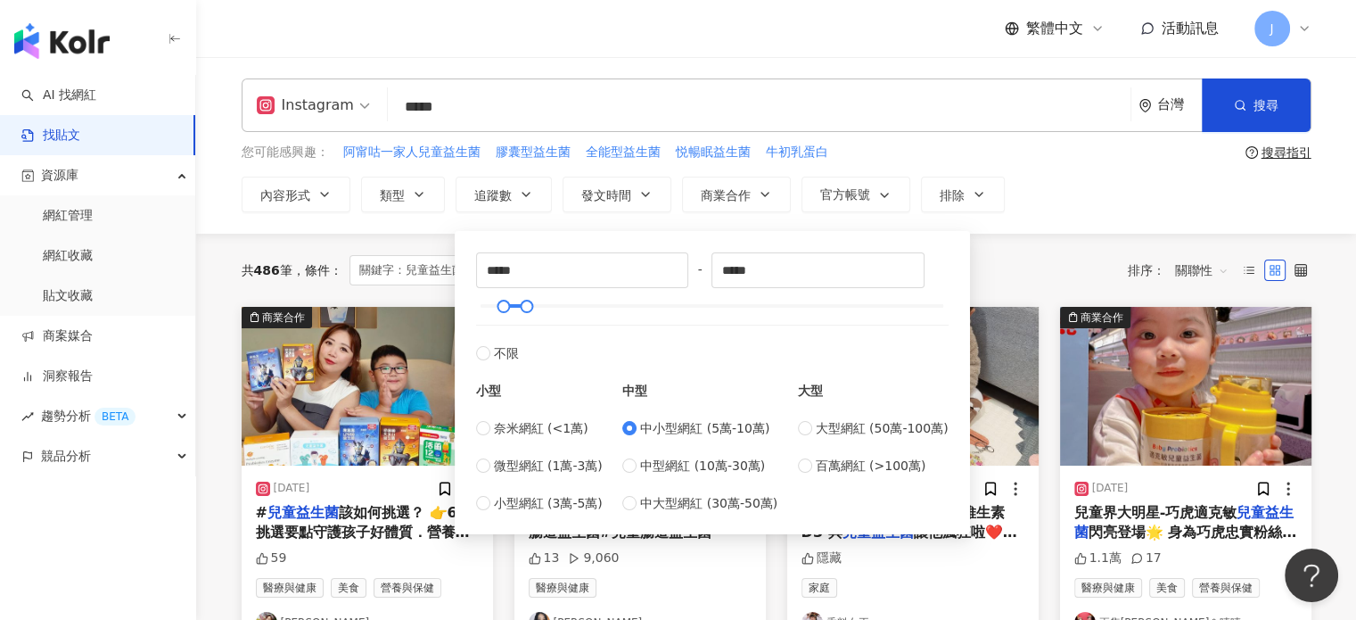
click at [1166, 177] on div "內容形式 類型 追蹤數 發文時間 商業合作 官方帳號 排除 ***** - ***** 不限 小型 奈米網紅 (<1萬) 微型網紅 (1萬-3萬) 小型網紅 …" at bounding box center [777, 195] width 1070 height 36
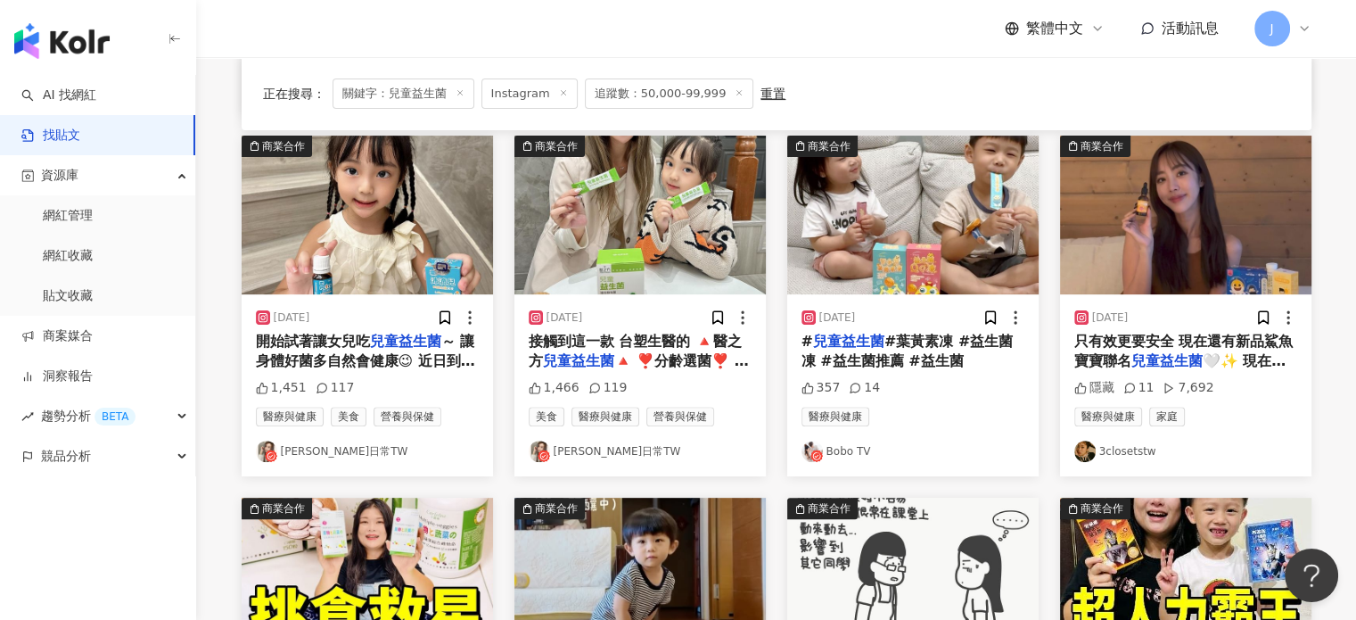
scroll to position [535, 0]
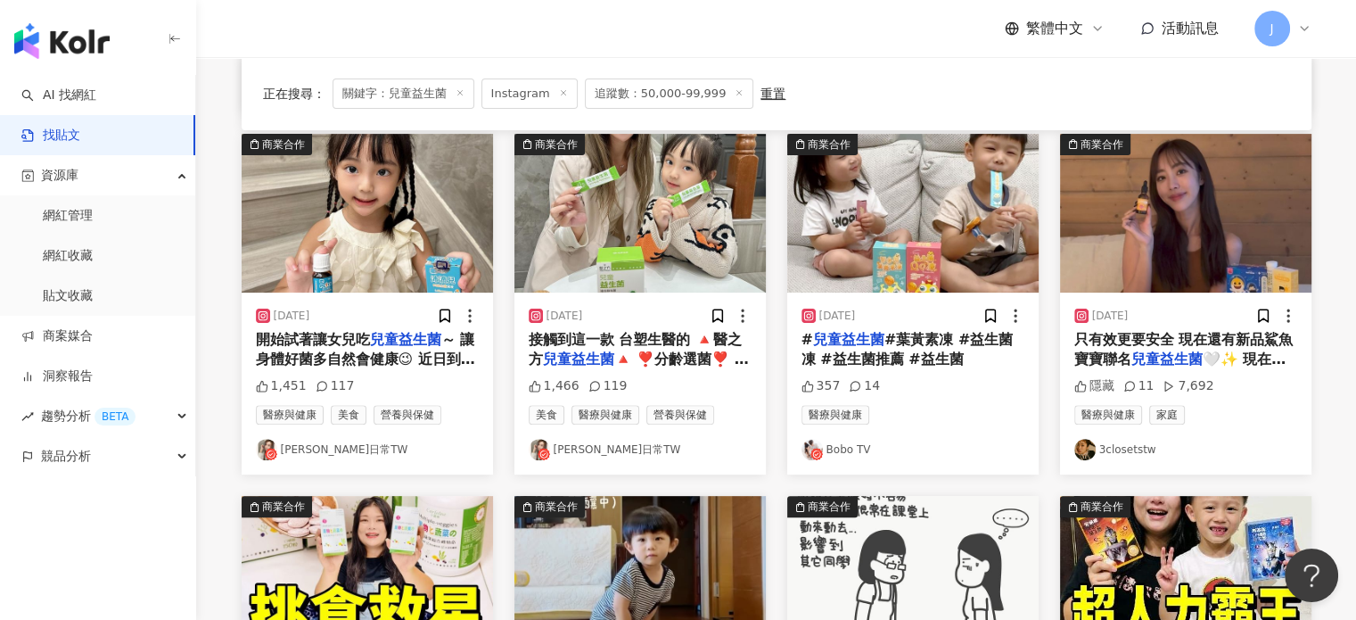
click at [938, 359] on div "# 兒童益生菌 #葉黃素凍 #益生菌凍 #益生菌推薦 #益生菌" at bounding box center [912, 350] width 223 height 40
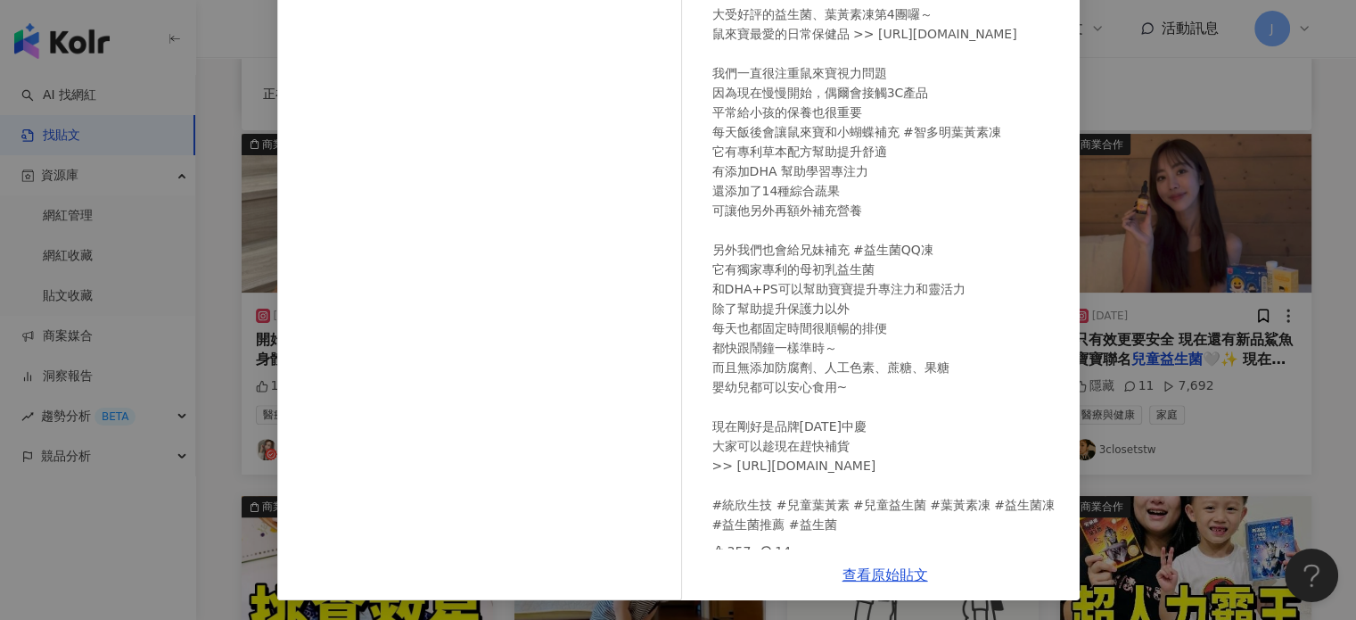
scroll to position [182, 0]
click at [913, 583] on div "查看原始貼文" at bounding box center [885, 572] width 389 height 51
click at [909, 577] on link "查看原始貼文" at bounding box center [885, 572] width 86 height 17
click at [1204, 320] on div "Bobo TV [DATE] 大受好評的益生菌、葉黃素凍第4團囉～ 鼠來寶最愛的日常保健品 >> [URL][DOMAIN_NAME] 我們一直很注重鼠來寶視…" at bounding box center [678, 310] width 1356 height 620
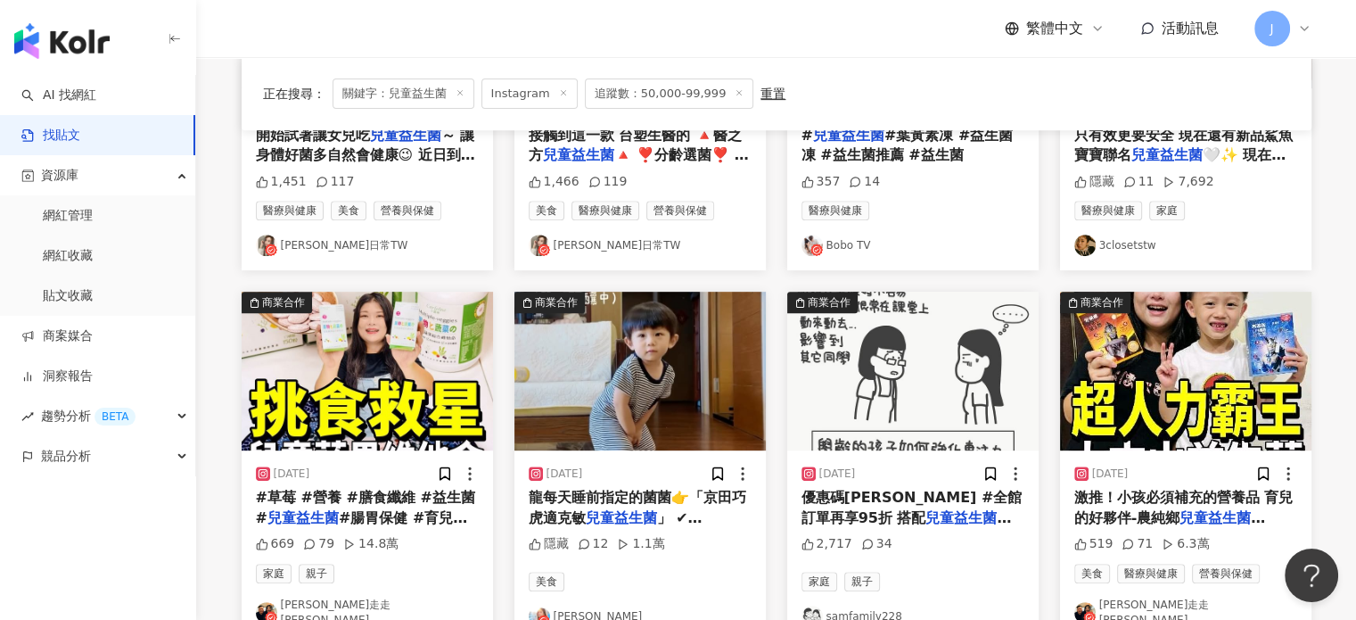
scroll to position [891, 0]
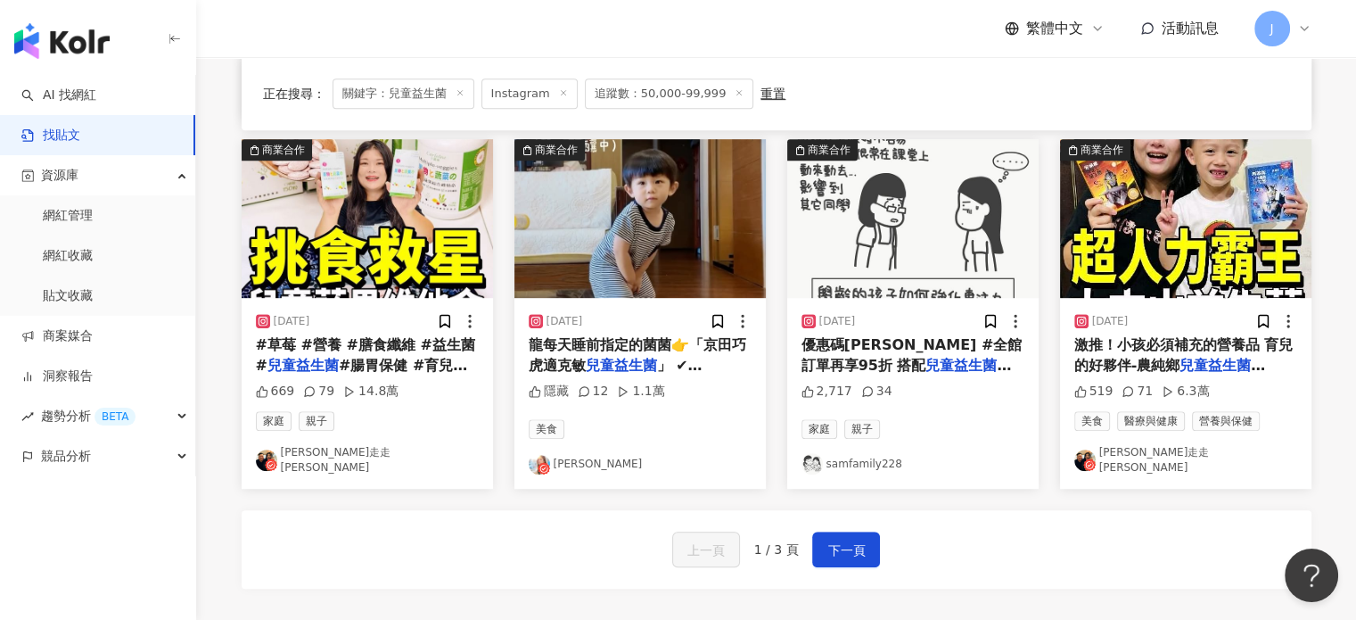
click at [627, 364] on mark "兒童益生菌" at bounding box center [621, 365] width 71 height 17
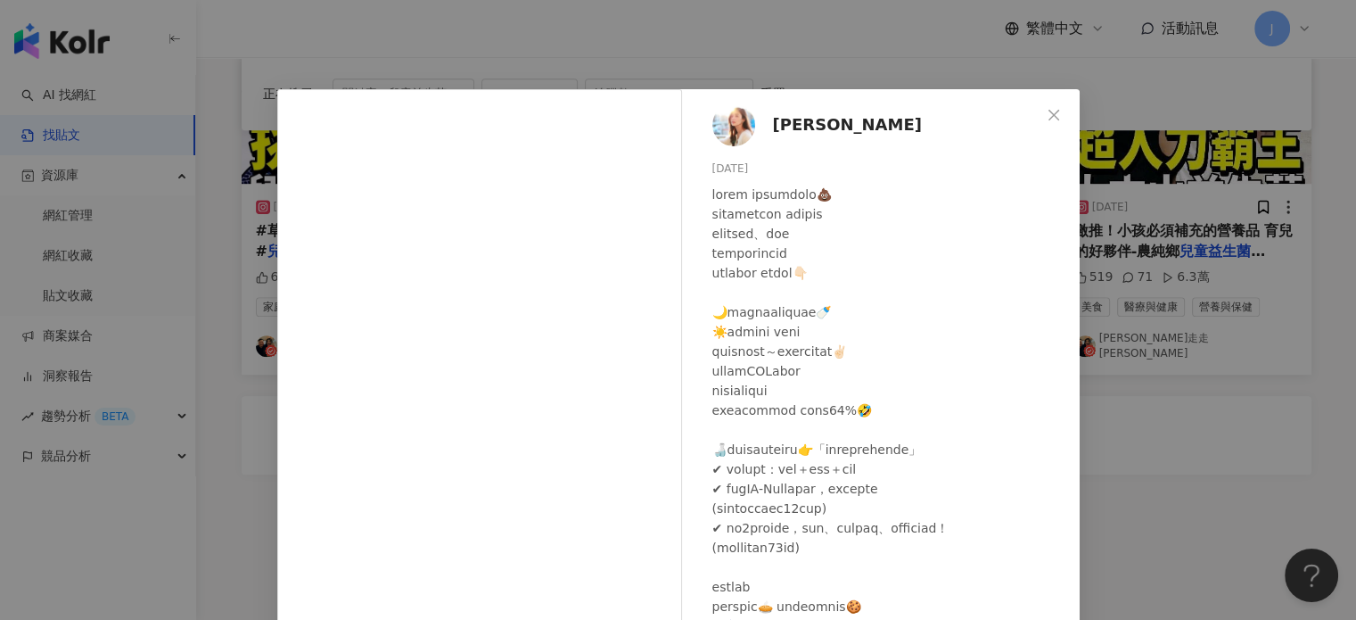
scroll to position [1092, 0]
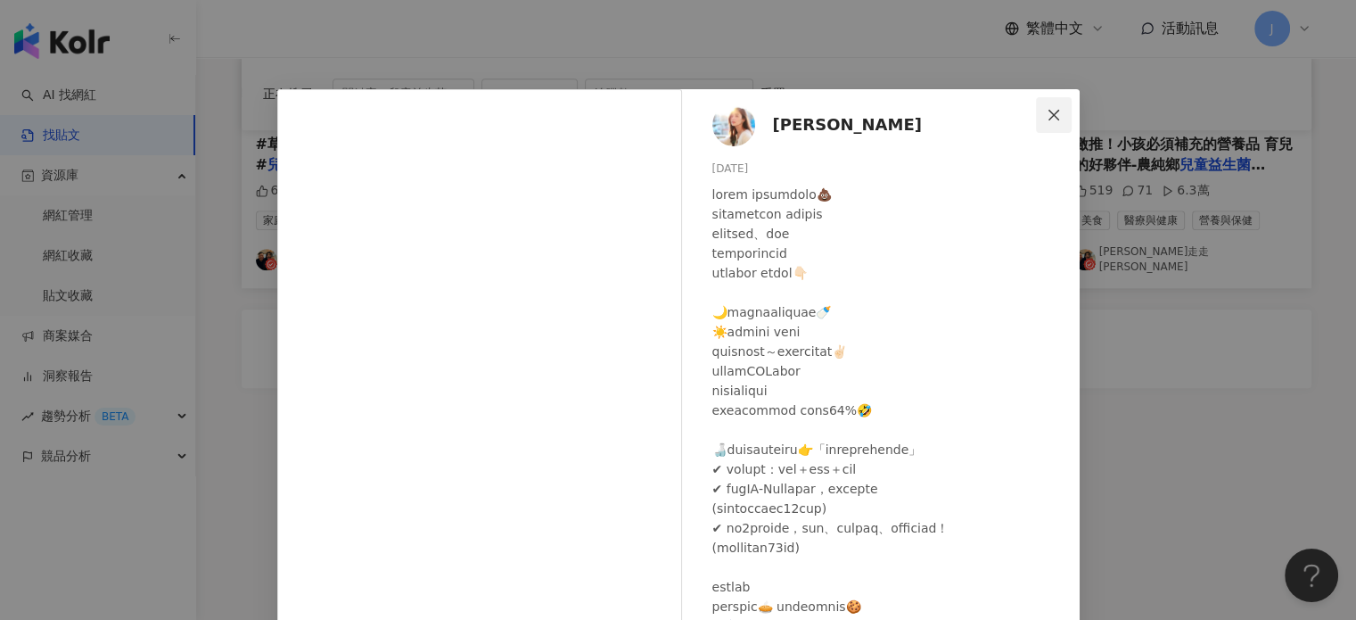
click at [1049, 109] on icon "close" at bounding box center [1054, 115] width 14 height 14
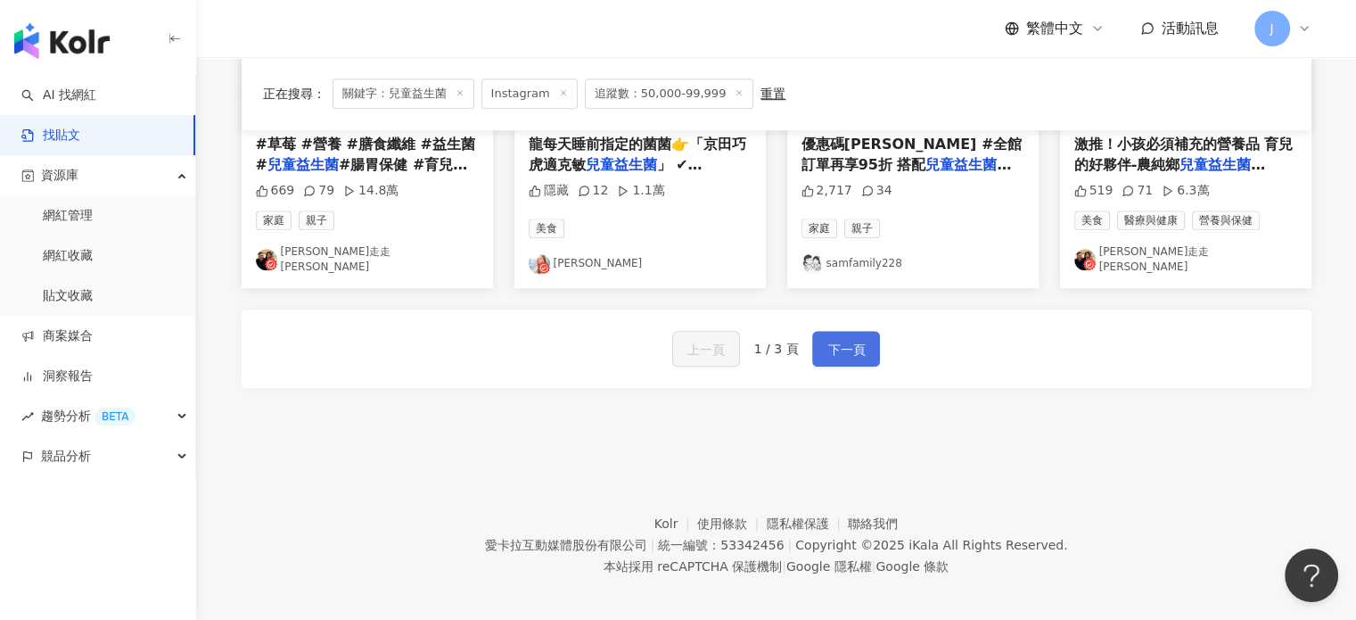
click at [848, 339] on span "下一頁" at bounding box center [845, 349] width 37 height 21
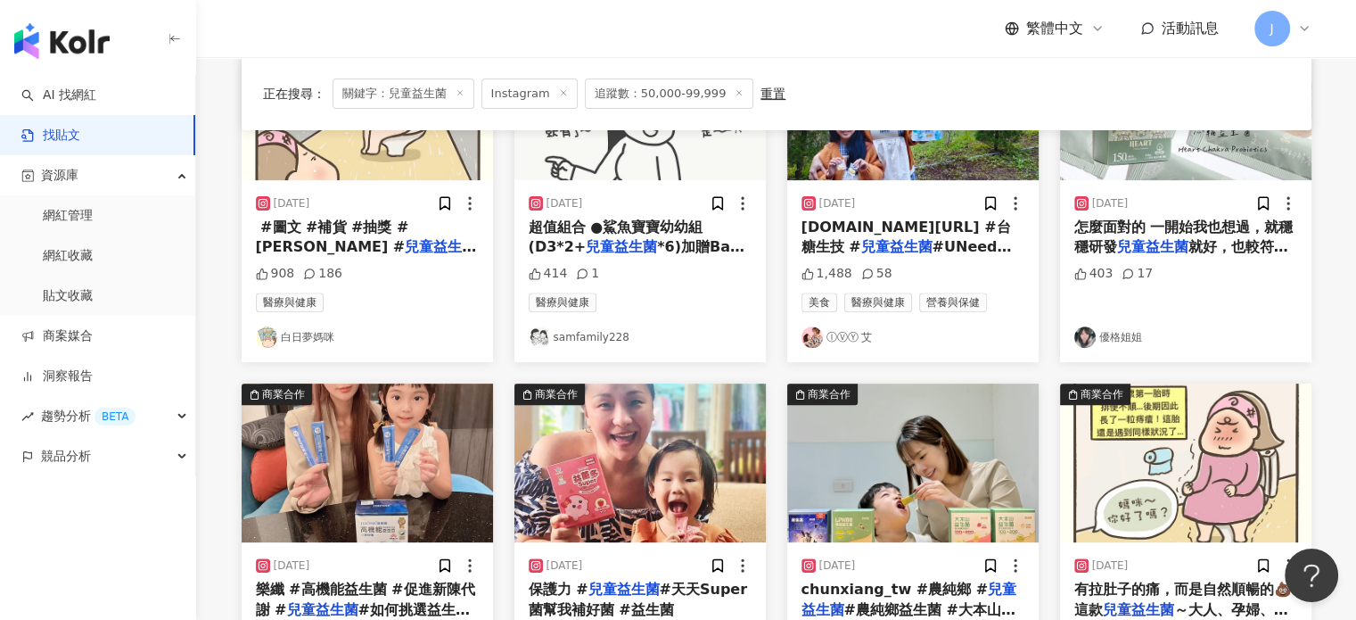
scroll to position [891, 0]
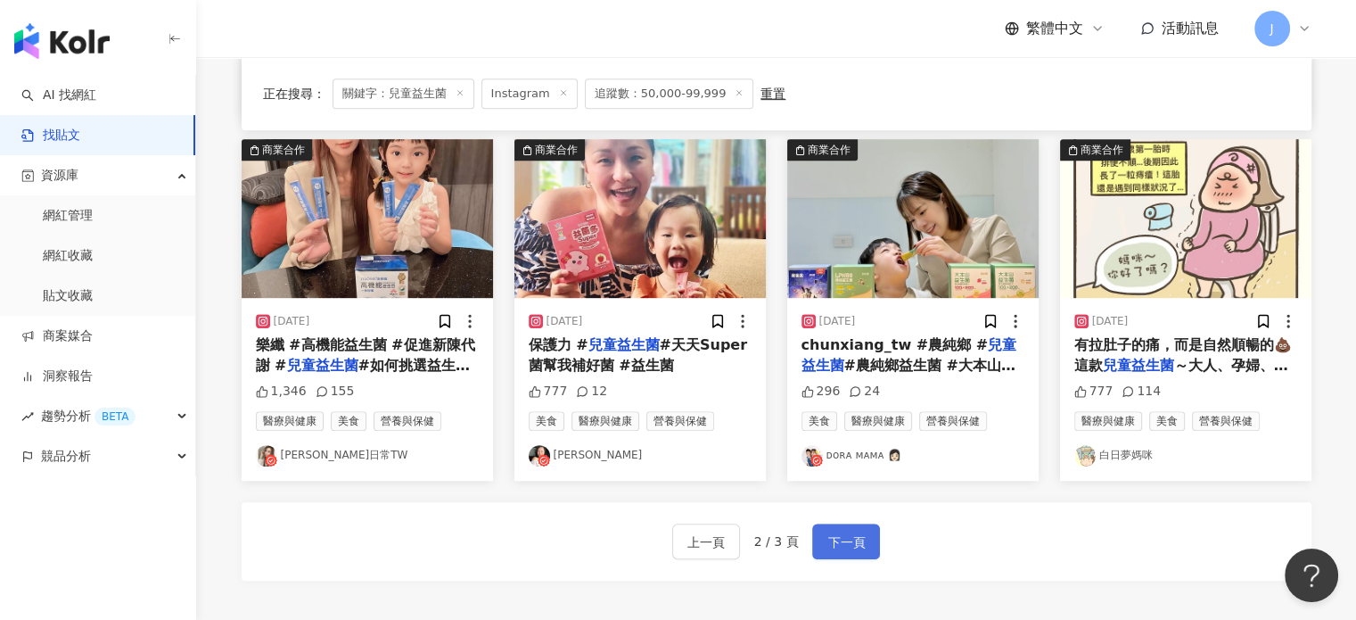
click at [870, 527] on button "下一頁" at bounding box center [846, 541] width 68 height 36
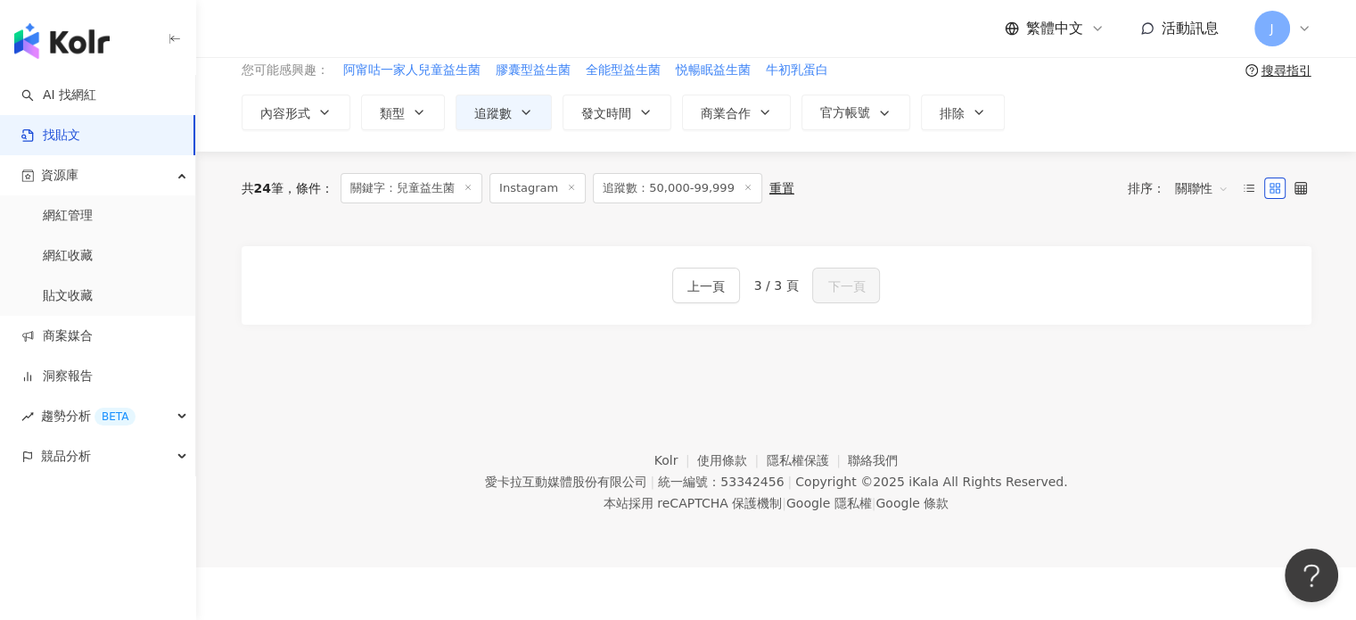
scroll to position [0, 0]
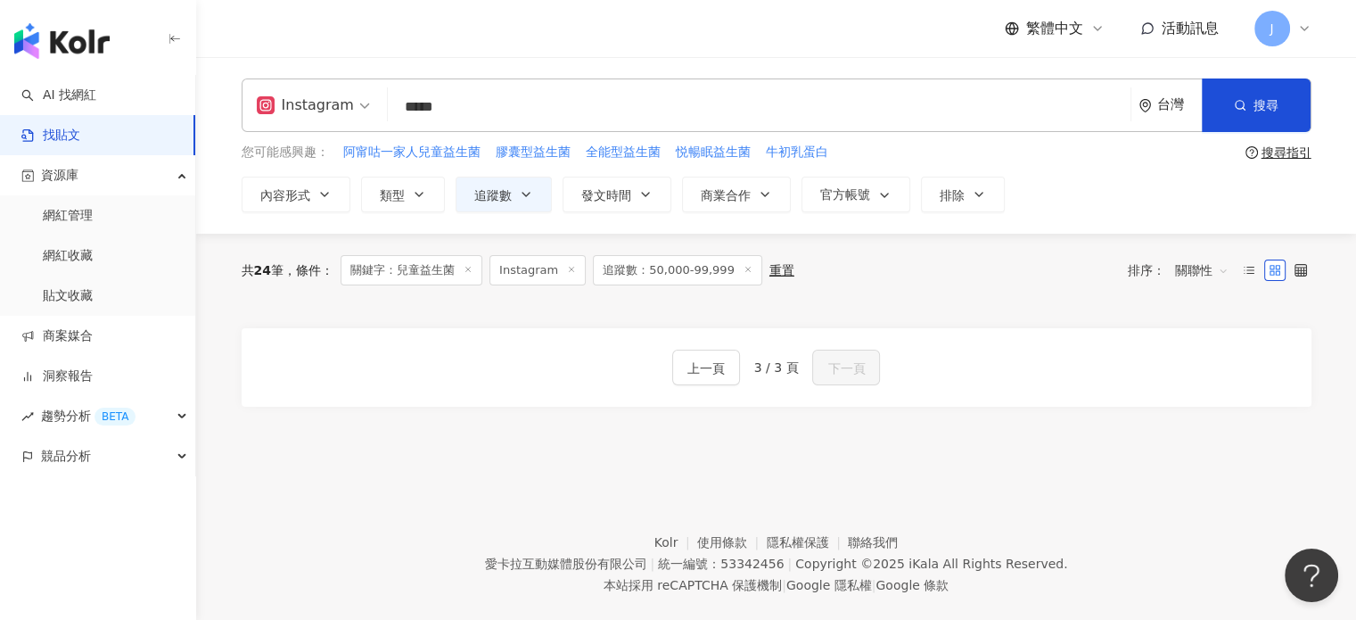
drag, startPoint x: 427, startPoint y: 111, endPoint x: 588, endPoint y: 110, distance: 161.4
click at [588, 110] on input "*****" at bounding box center [759, 106] width 728 height 38
type input "**"
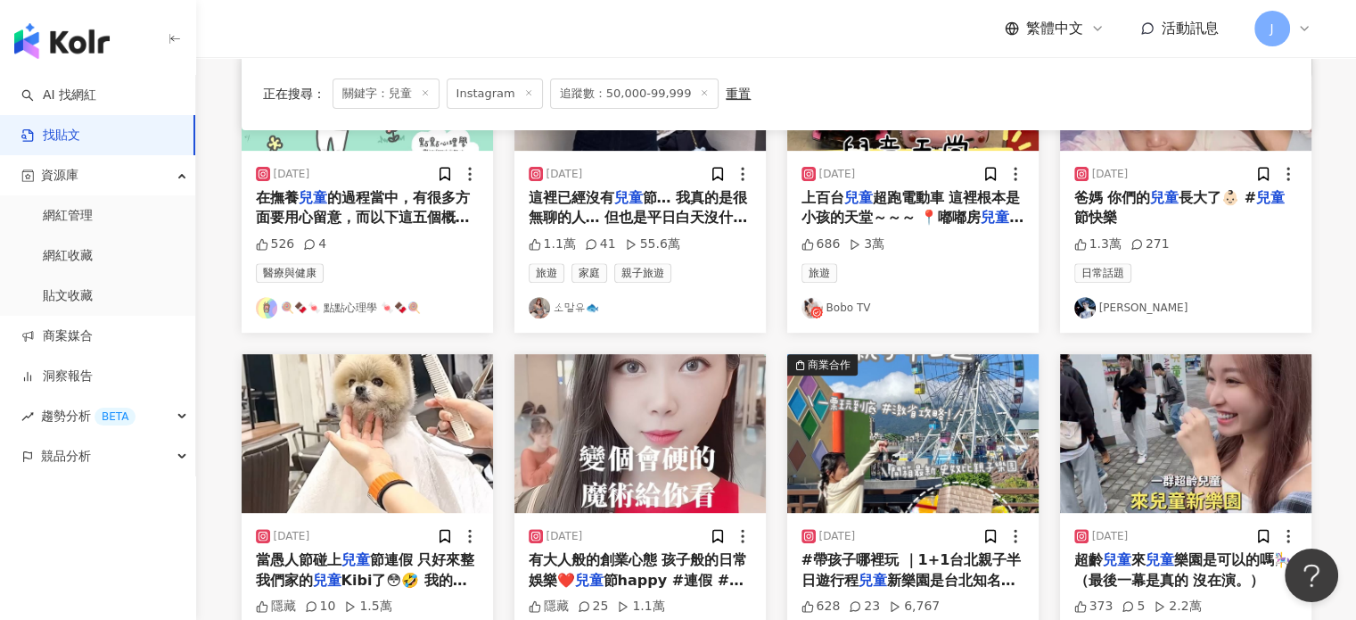
scroll to position [891, 0]
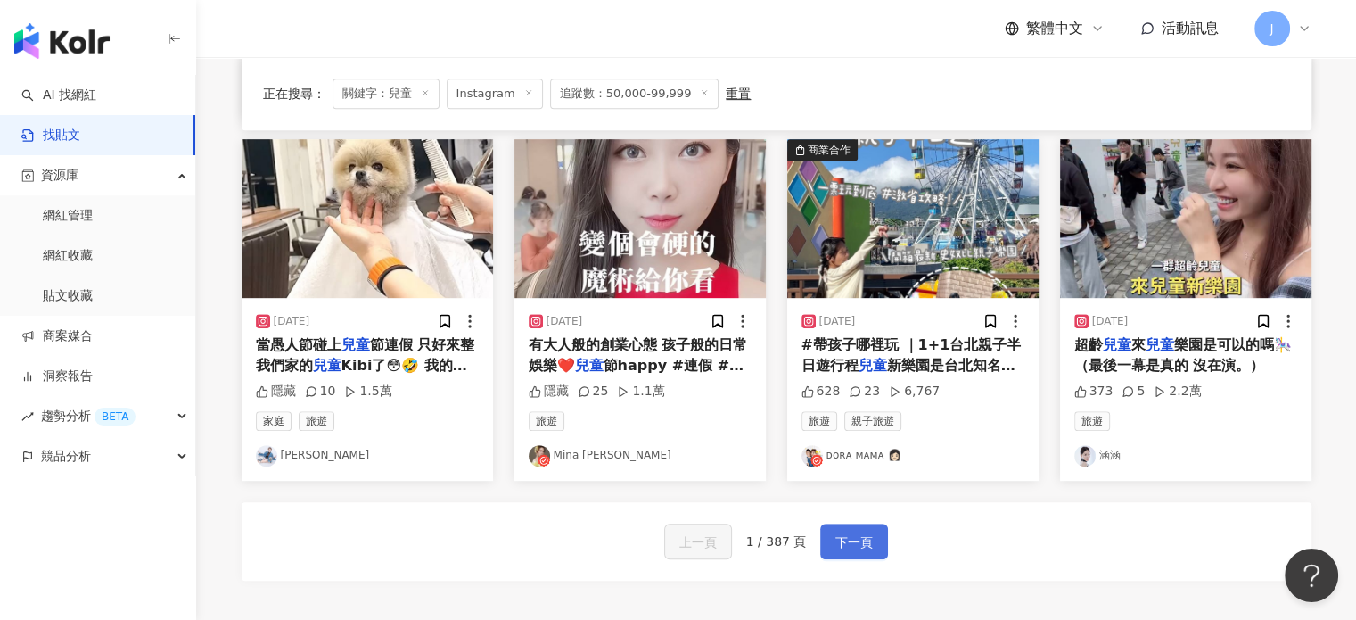
click at [867, 541] on span "下一頁" at bounding box center [853, 541] width 37 height 21
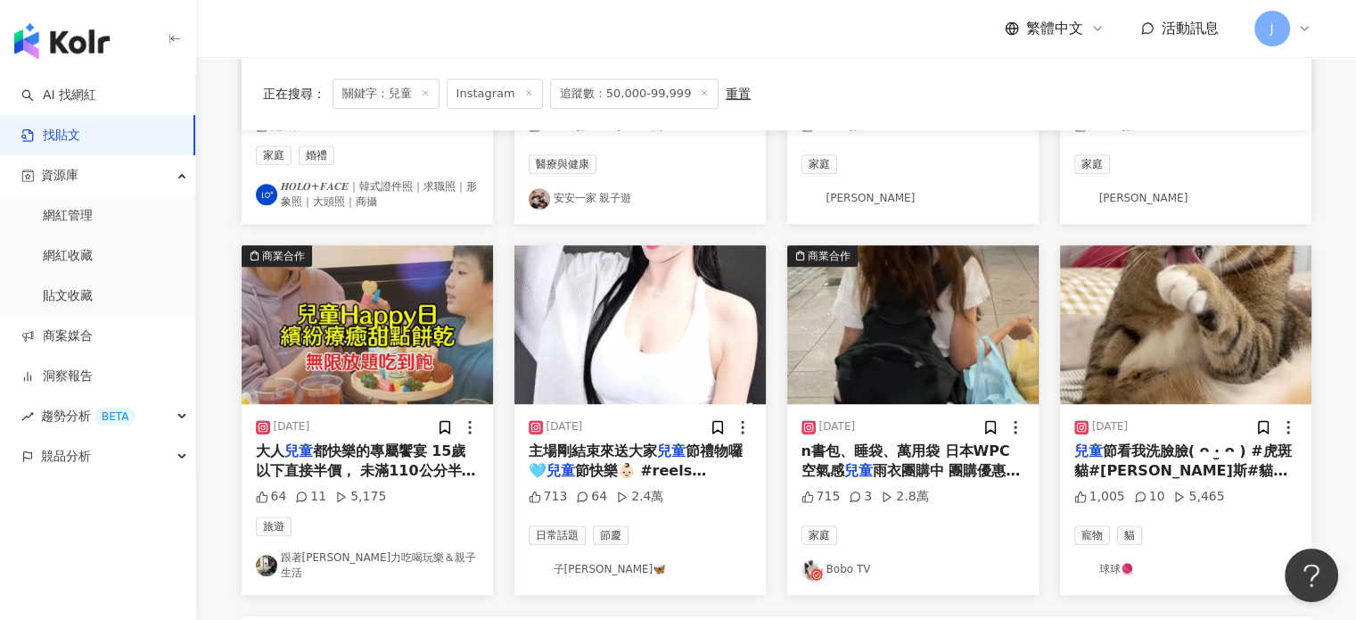
scroll to position [1109, 0]
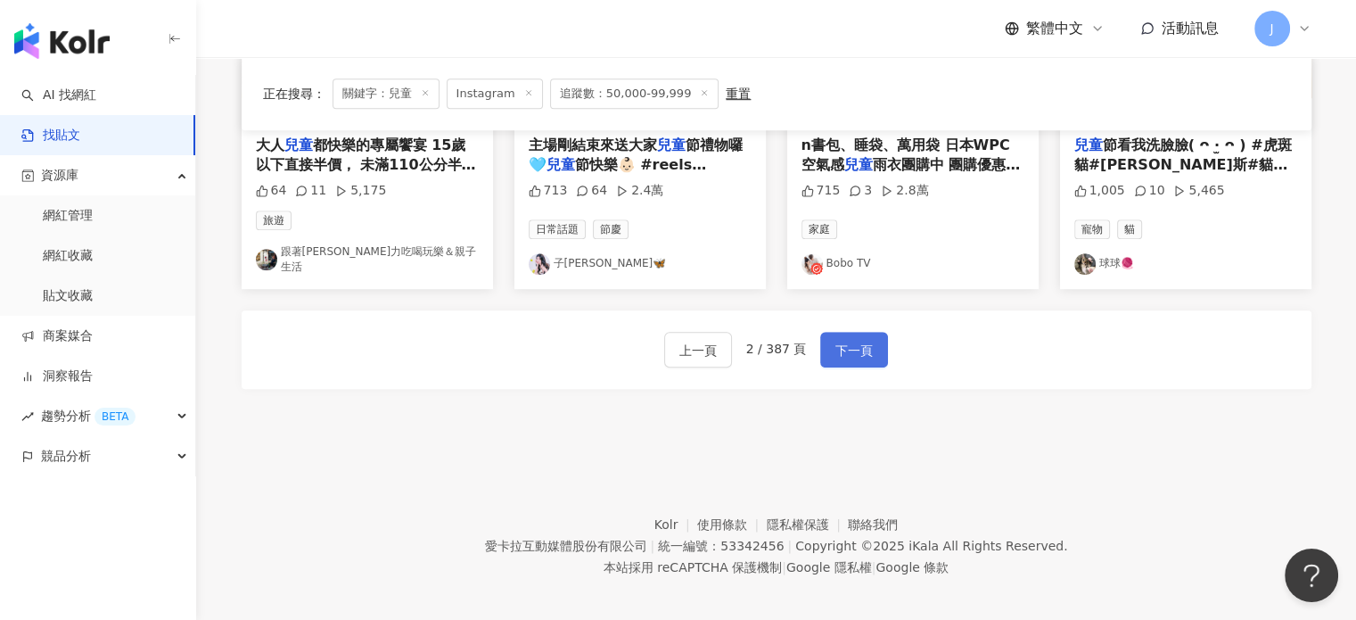
click at [844, 332] on button "下一頁" at bounding box center [854, 350] width 68 height 36
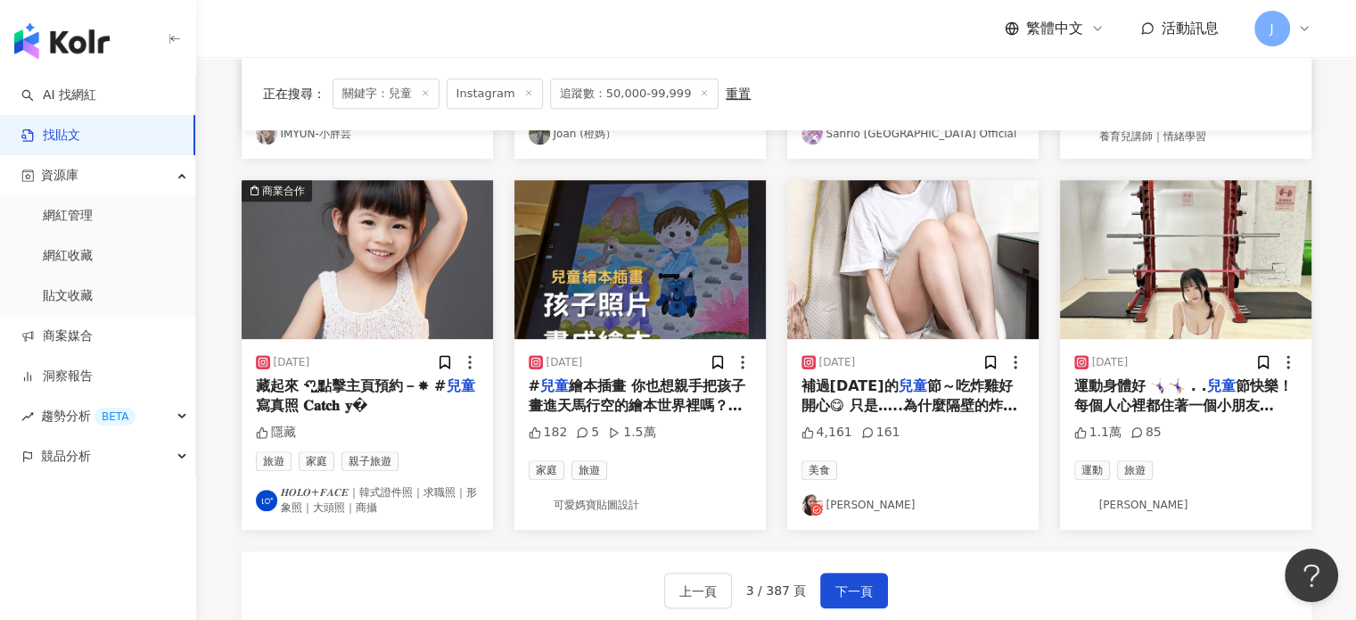
scroll to position [891, 0]
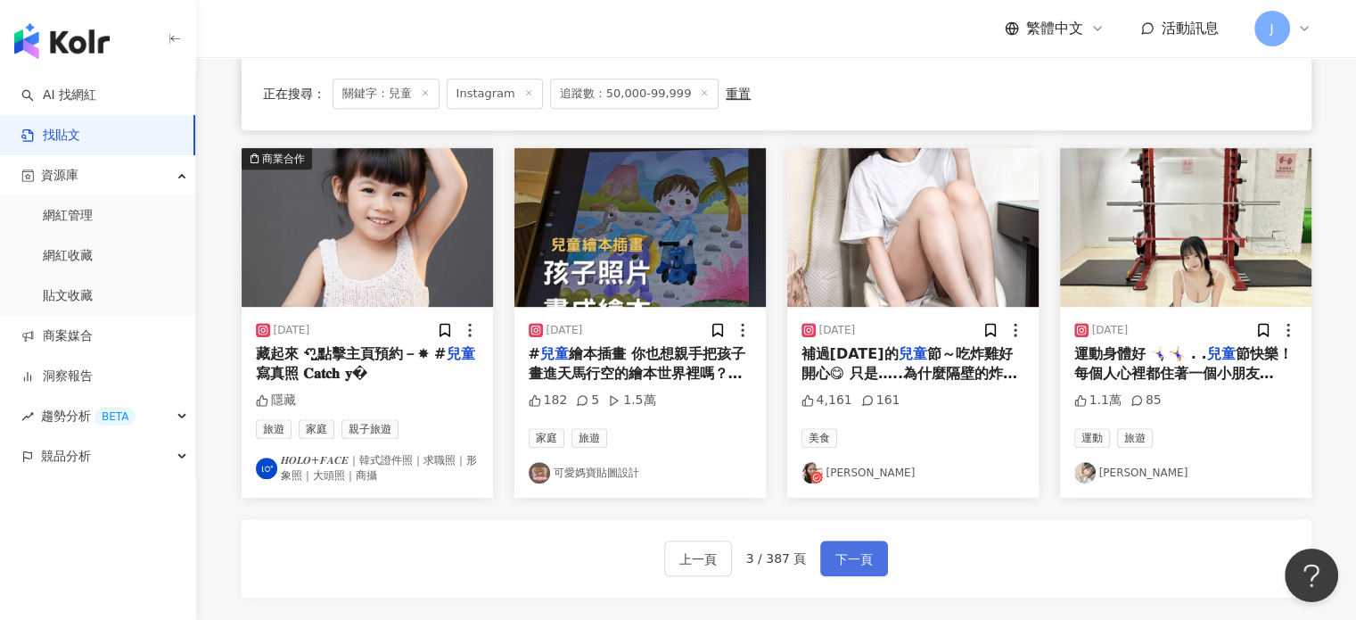
click at [859, 545] on button "下一頁" at bounding box center [854, 558] width 68 height 36
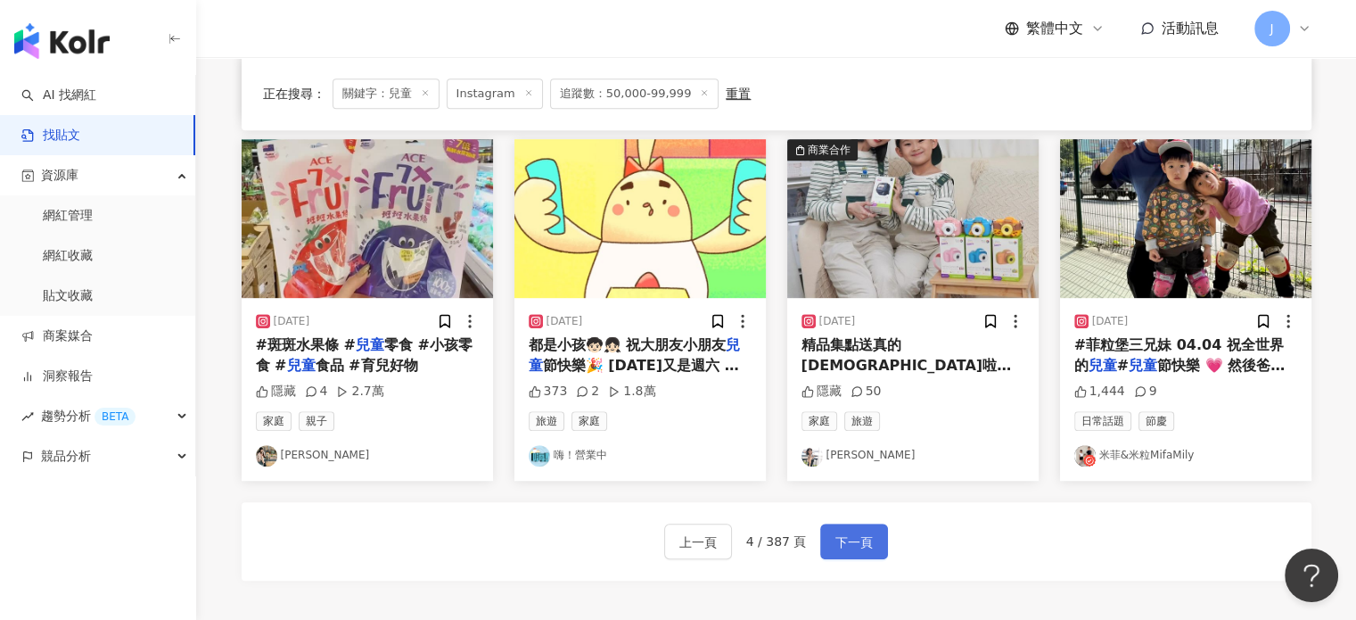
click at [849, 524] on button "下一頁" at bounding box center [854, 541] width 68 height 36
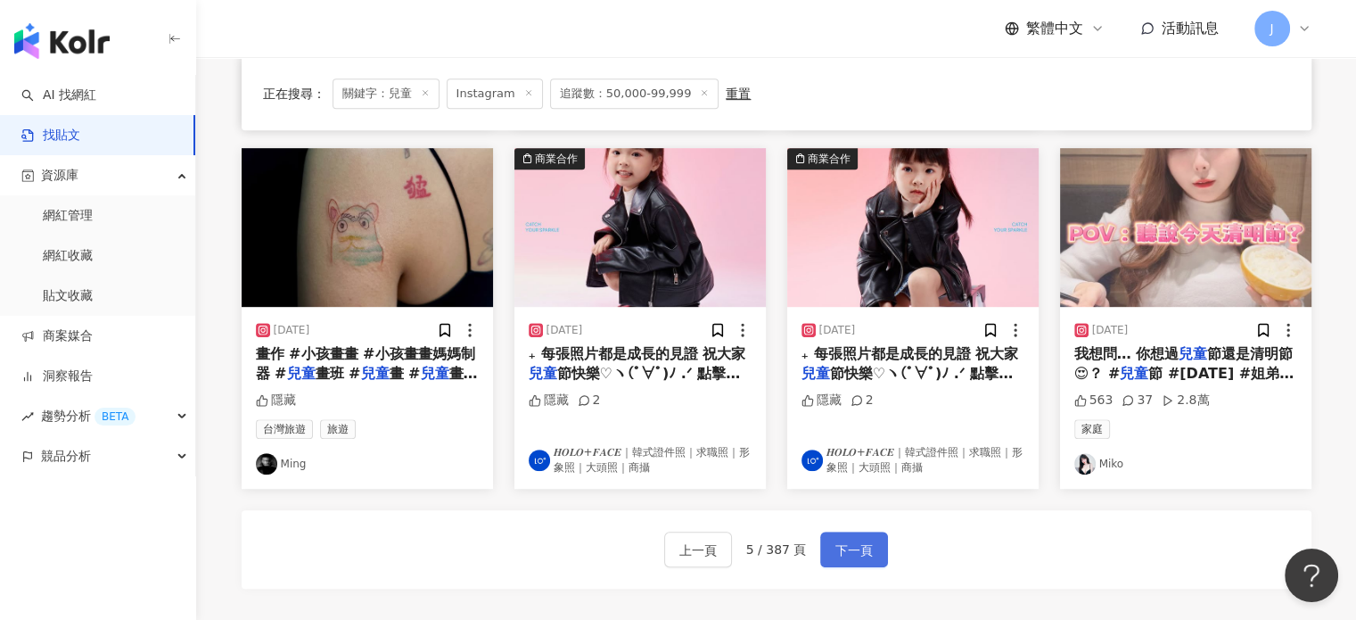
click at [835, 542] on span "下一頁" at bounding box center [853, 549] width 37 height 21
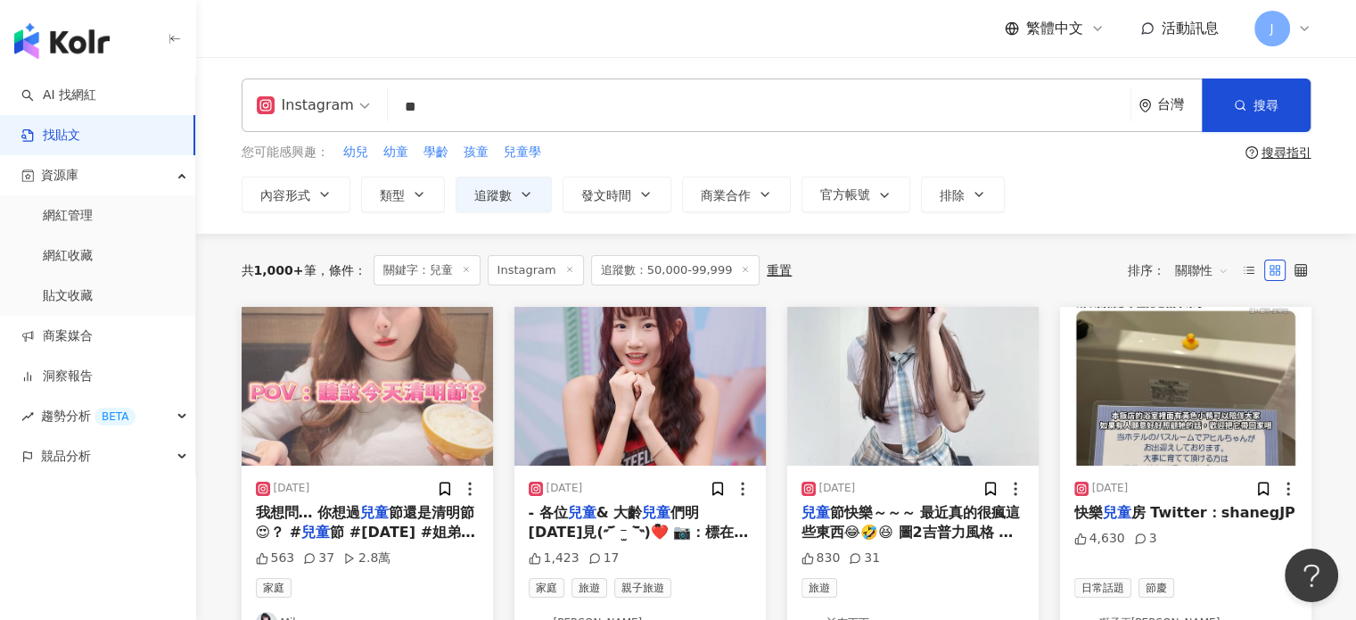
scroll to position [535, 0]
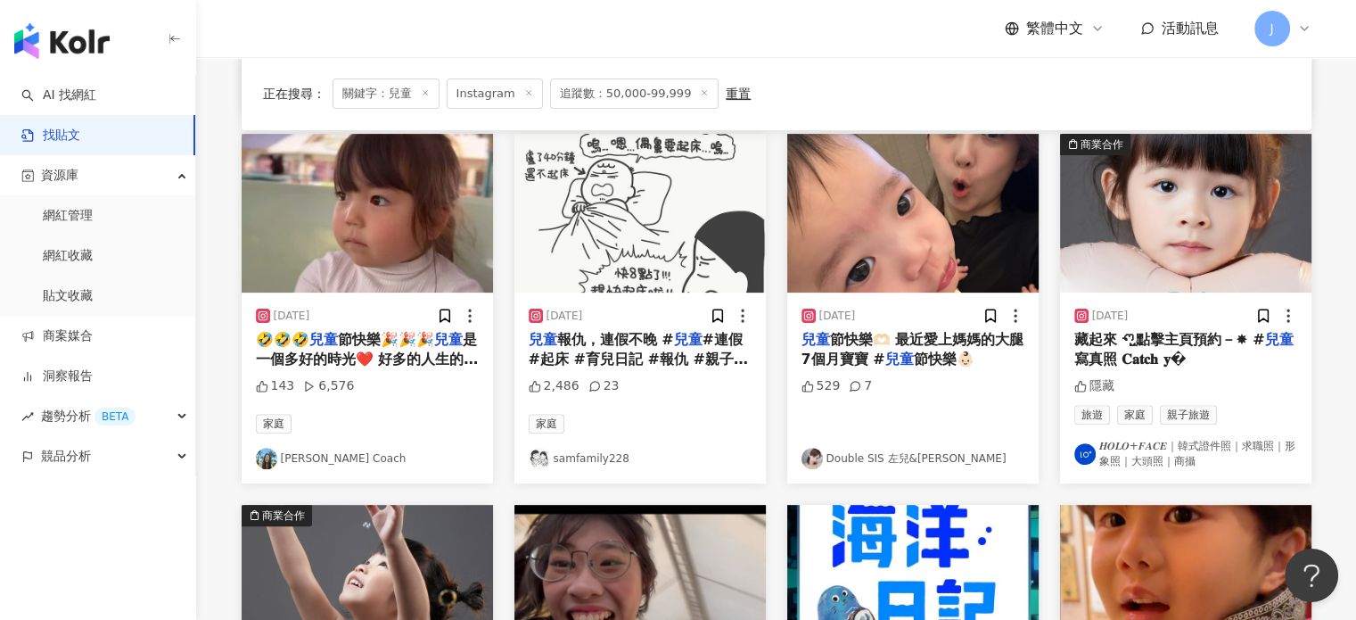
click at [914, 354] on span "節快樂👶🏻" at bounding box center [944, 358] width 61 height 17
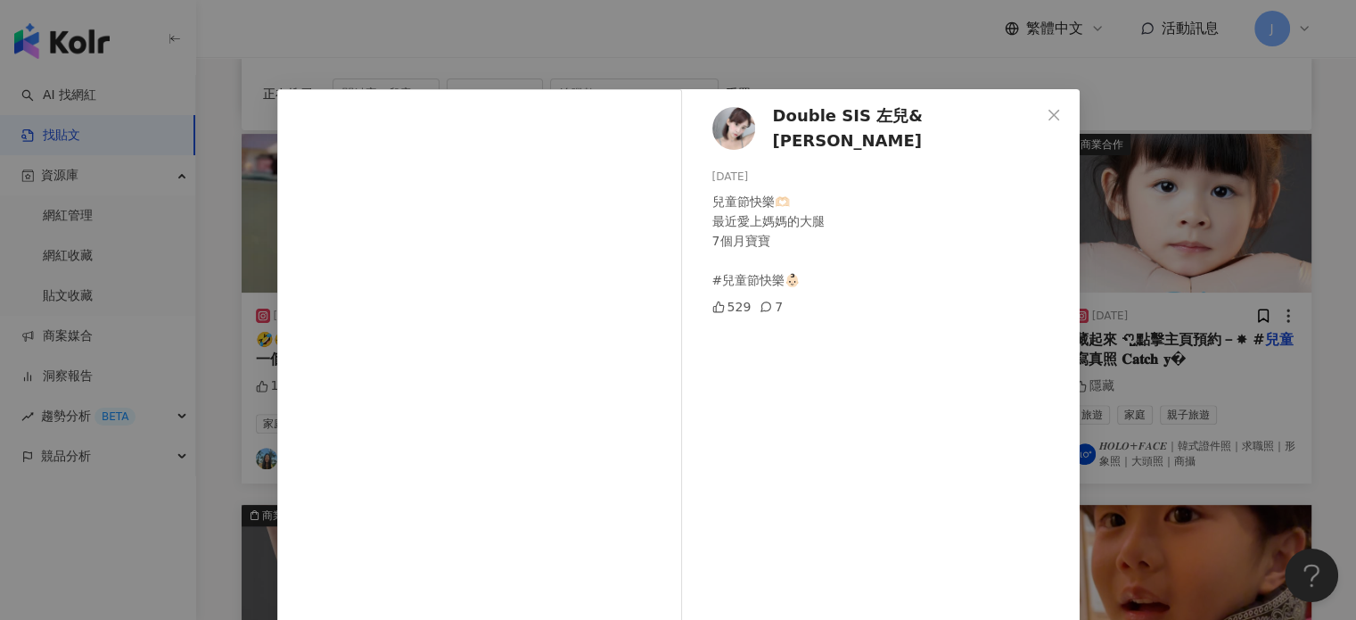
click at [1208, 429] on div "Double SIS 左兒&[PERSON_NAME] [DATE] 兒童節快樂🫶🏻 最近愛上媽媽的大腿 7個月寶寶 #兒童節快樂👶🏻 529 7 查看原始貼文" at bounding box center [678, 310] width 1356 height 620
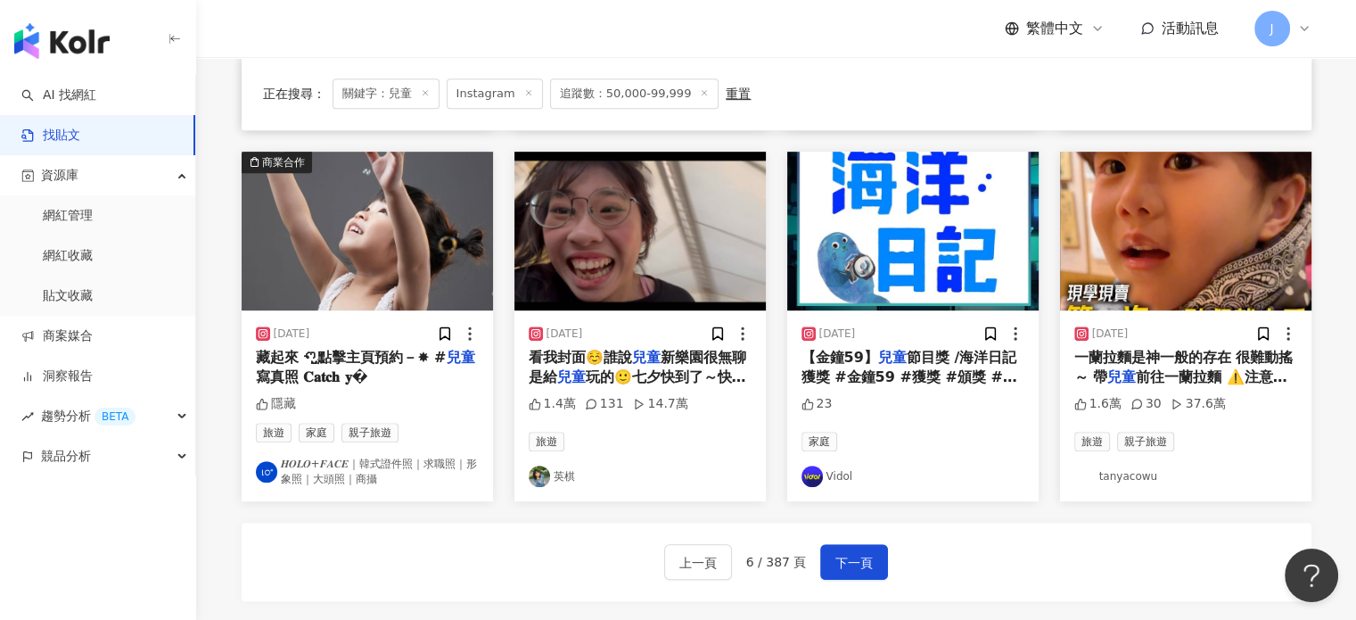
scroll to position [891, 0]
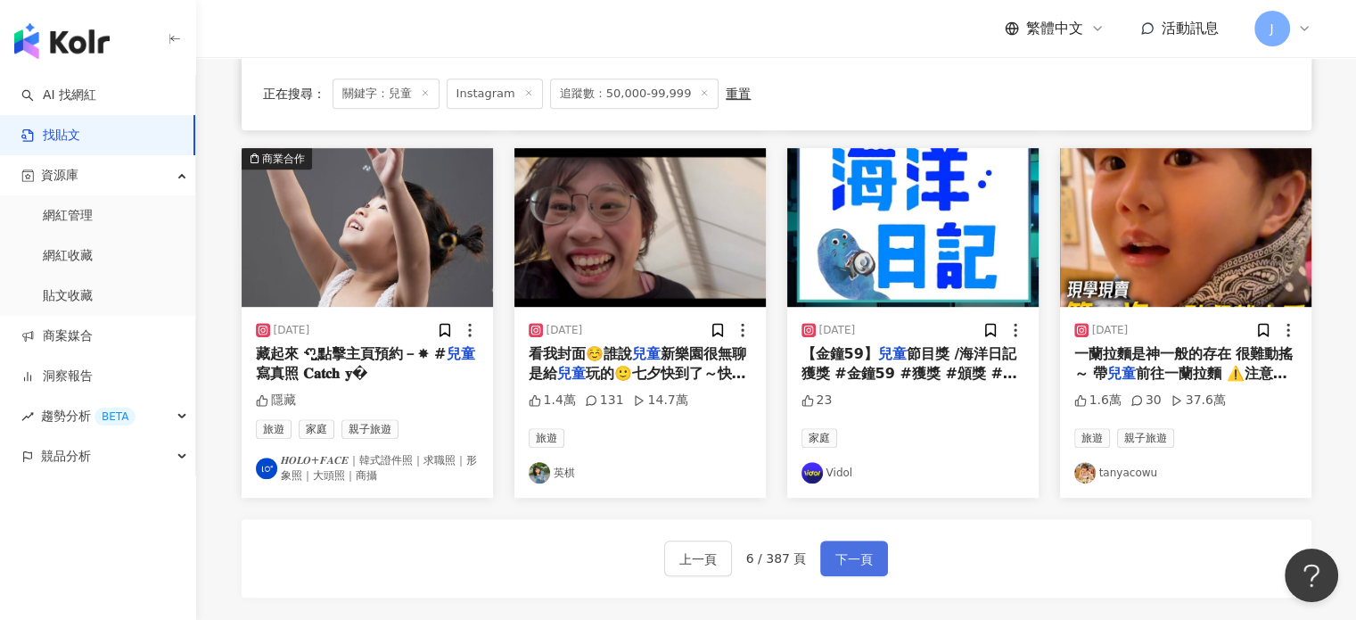
click at [840, 559] on span "下一頁" at bounding box center [853, 558] width 37 height 21
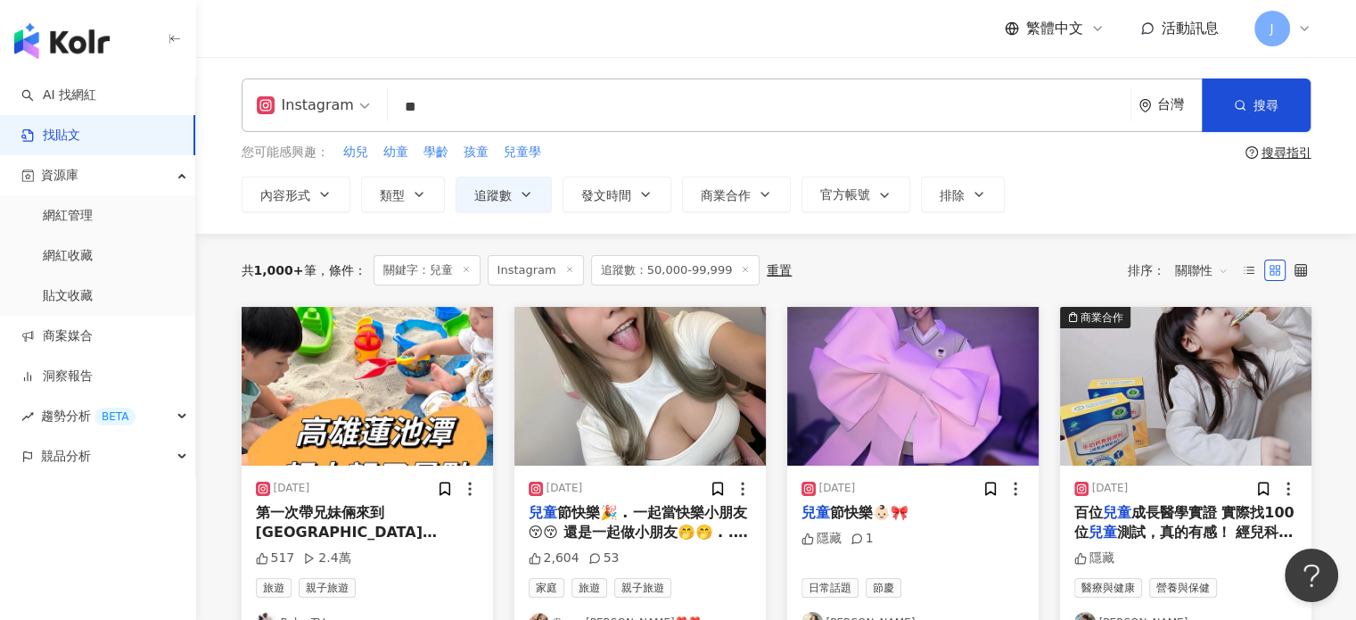
scroll to position [178, 0]
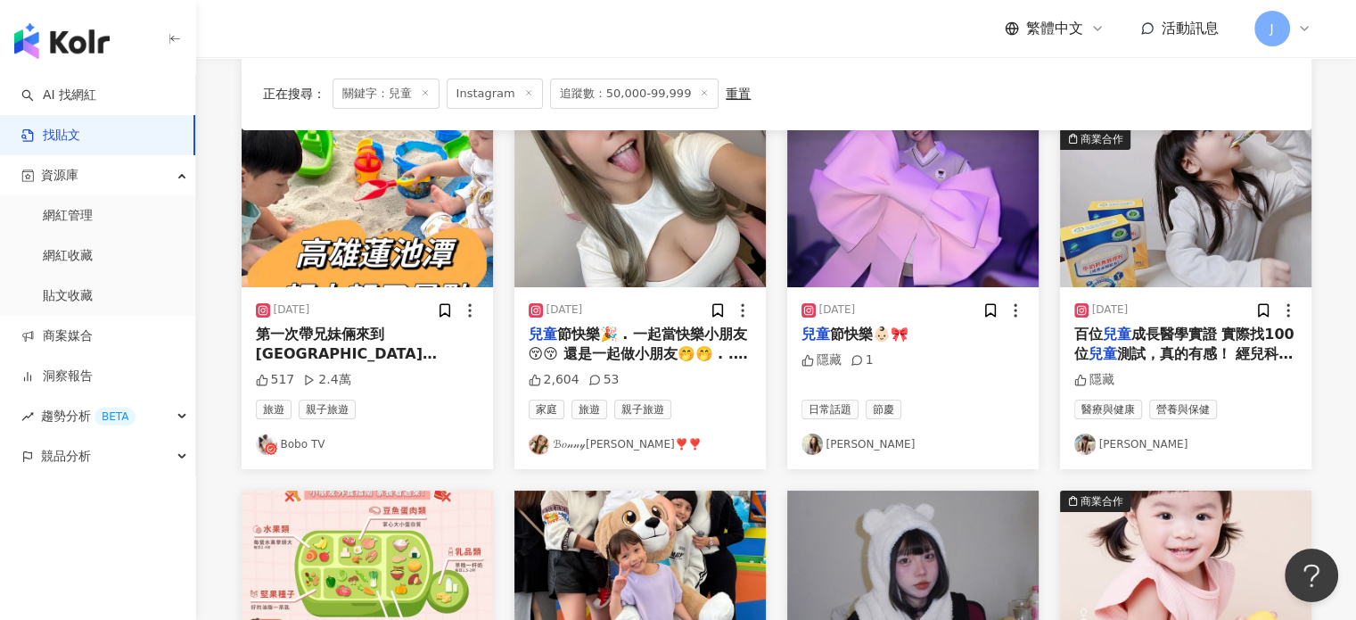
click at [1223, 345] on span "測試，真的有感！ 經兒科多位醫師和營養師推薦，孩子的營養把關父母通通看得見👍🏻 孩子的黃金成長期一生只有一次 有孩子偏瘦小的爸媽可以讓寶貝試試💪🏻 #[PER…" at bounding box center [1185, 403] width 223 height 117
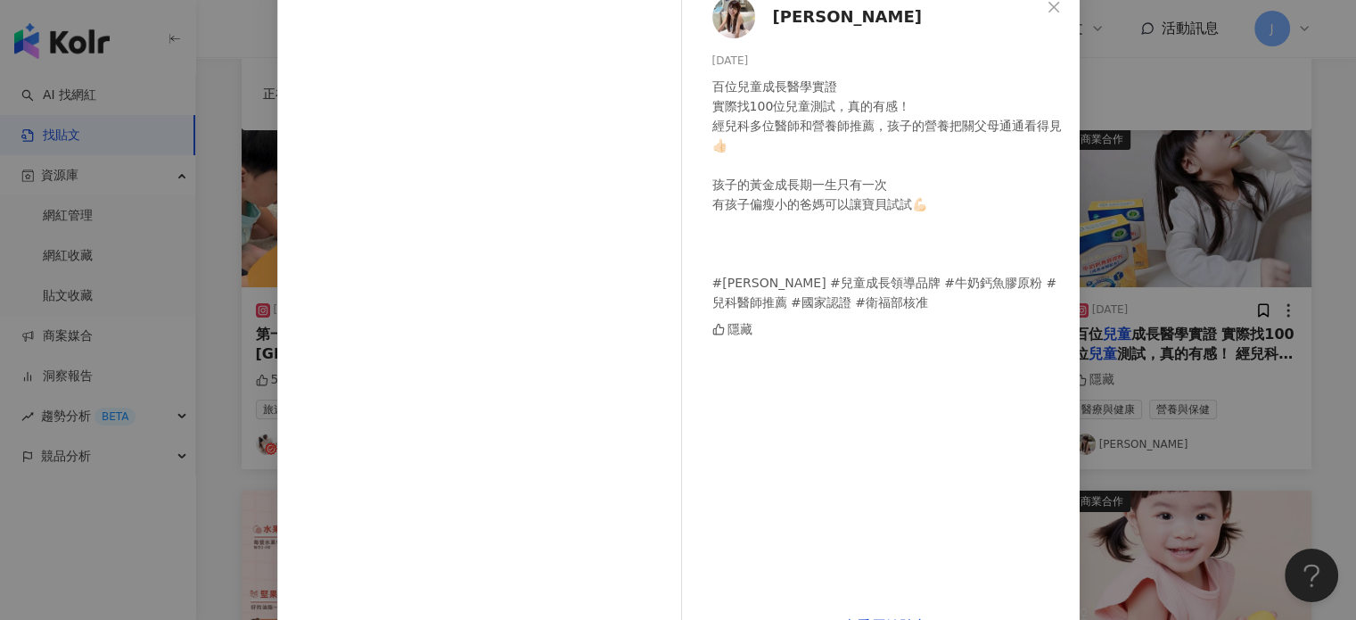
scroll to position [160, 0]
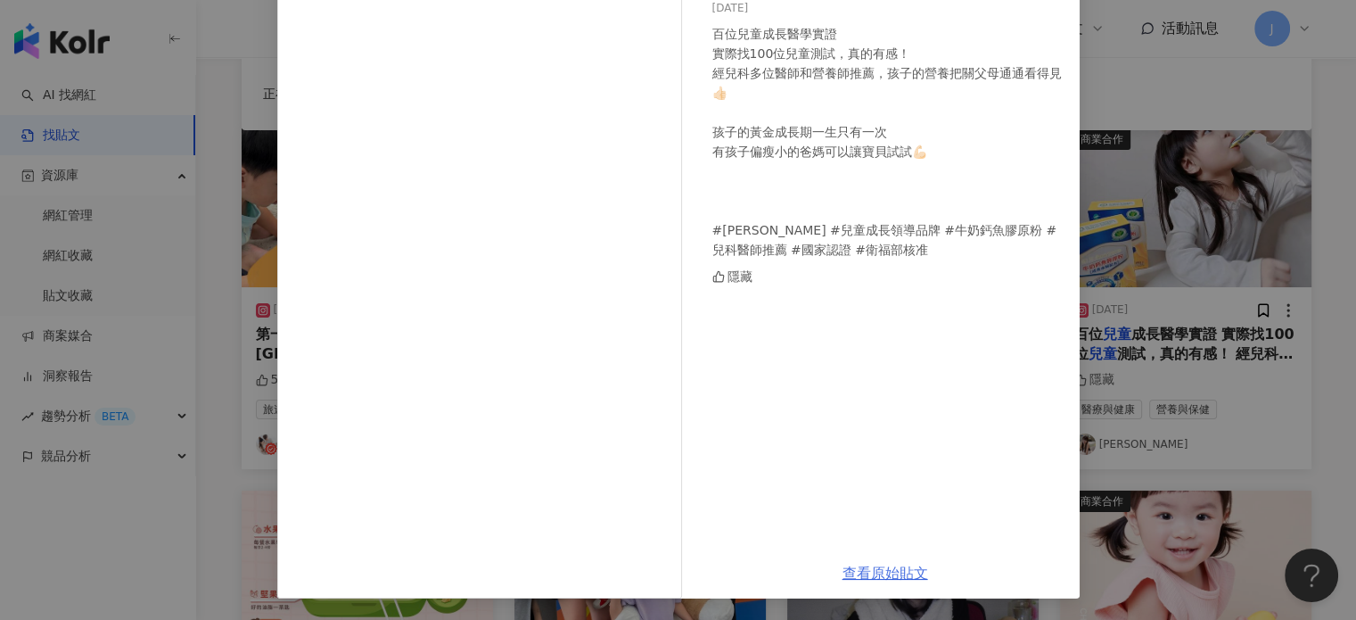
click at [883, 570] on link "查看原始貼文" at bounding box center [885, 572] width 86 height 17
click at [1182, 441] on div "[PERSON_NAME][DATE] 百位兒童成長醫學實證 實際找100位兒童測試，真的有感！ 經兒科多位醫師和營養師推薦，孩子的營養把關父母通通看得見👍🏻…" at bounding box center [678, 310] width 1356 height 620
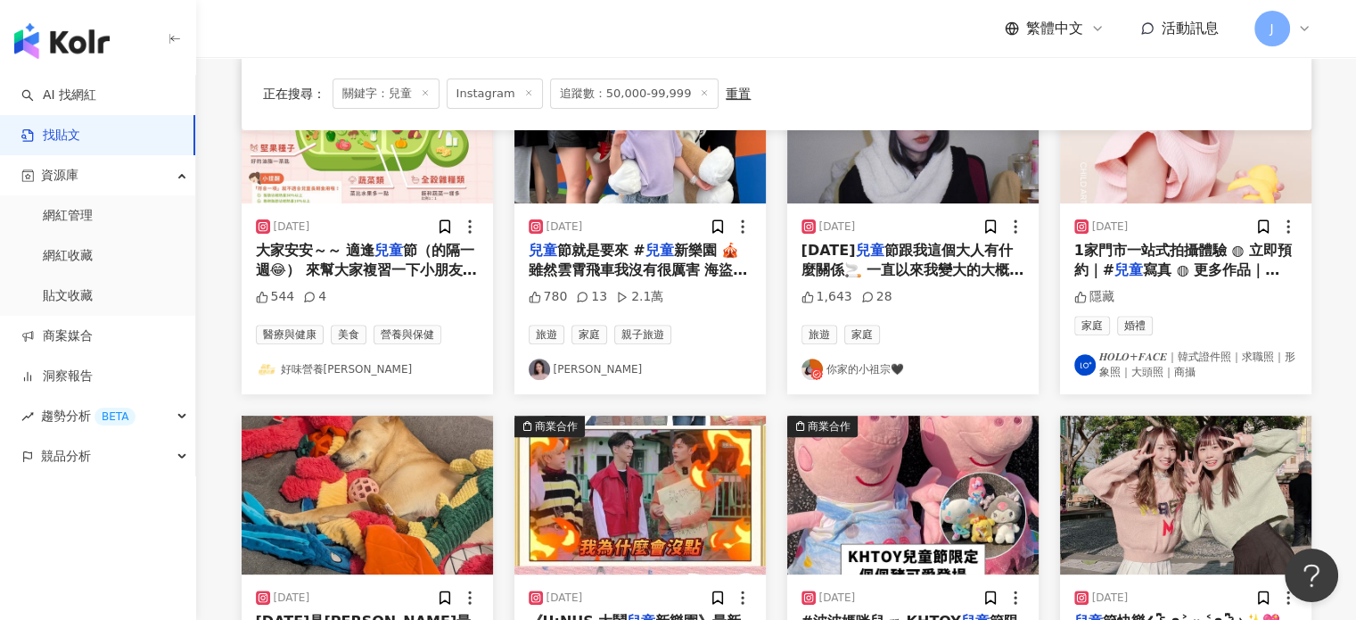
scroll to position [1070, 0]
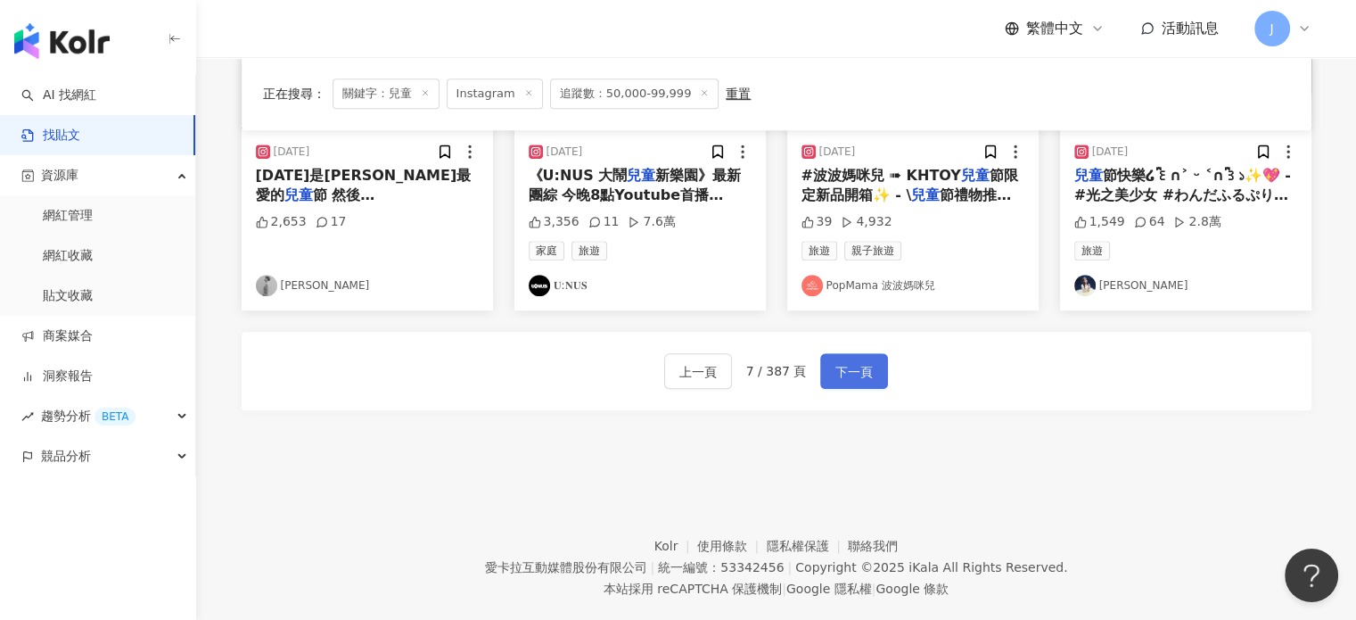
click at [860, 370] on span "下一頁" at bounding box center [853, 371] width 37 height 21
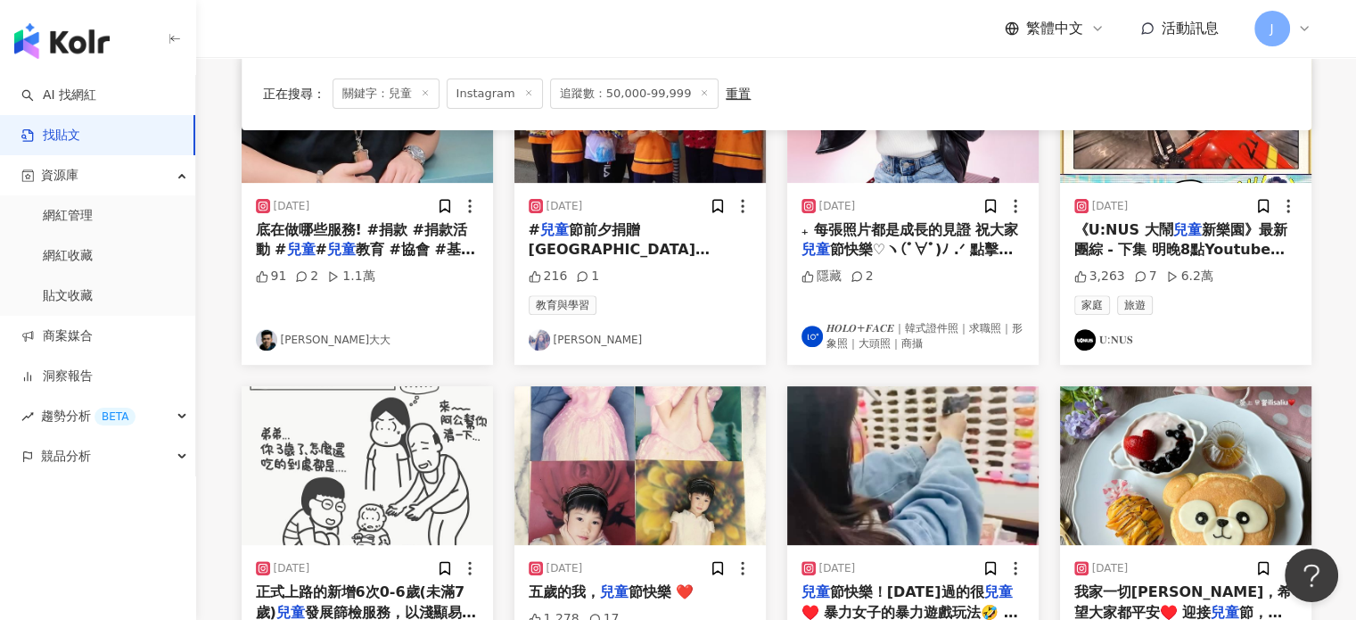
scroll to position [891, 0]
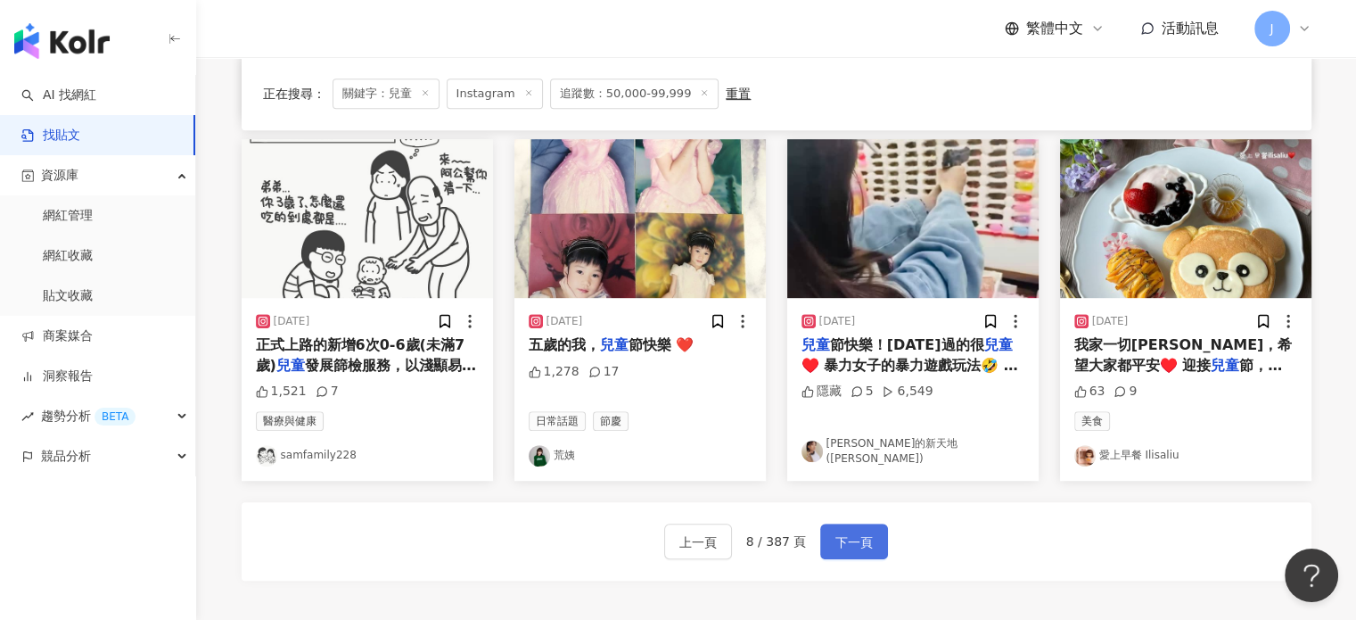
click at [851, 543] on span "下一頁" at bounding box center [853, 541] width 37 height 21
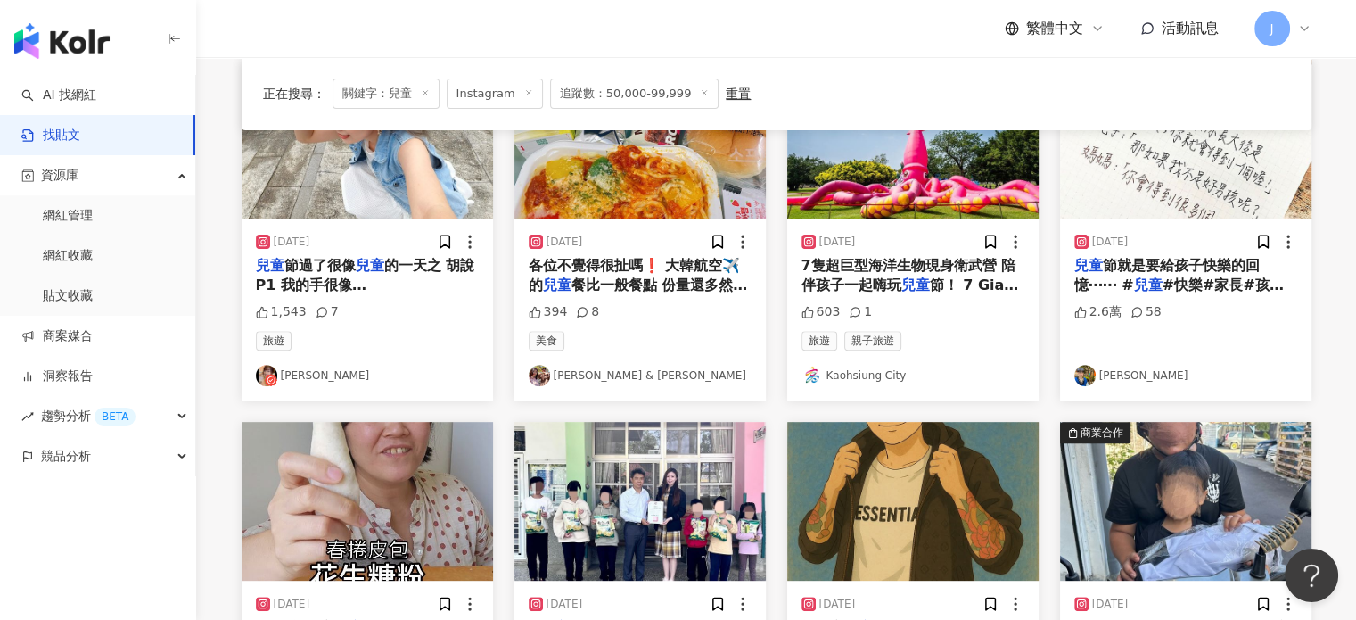
scroll to position [713, 0]
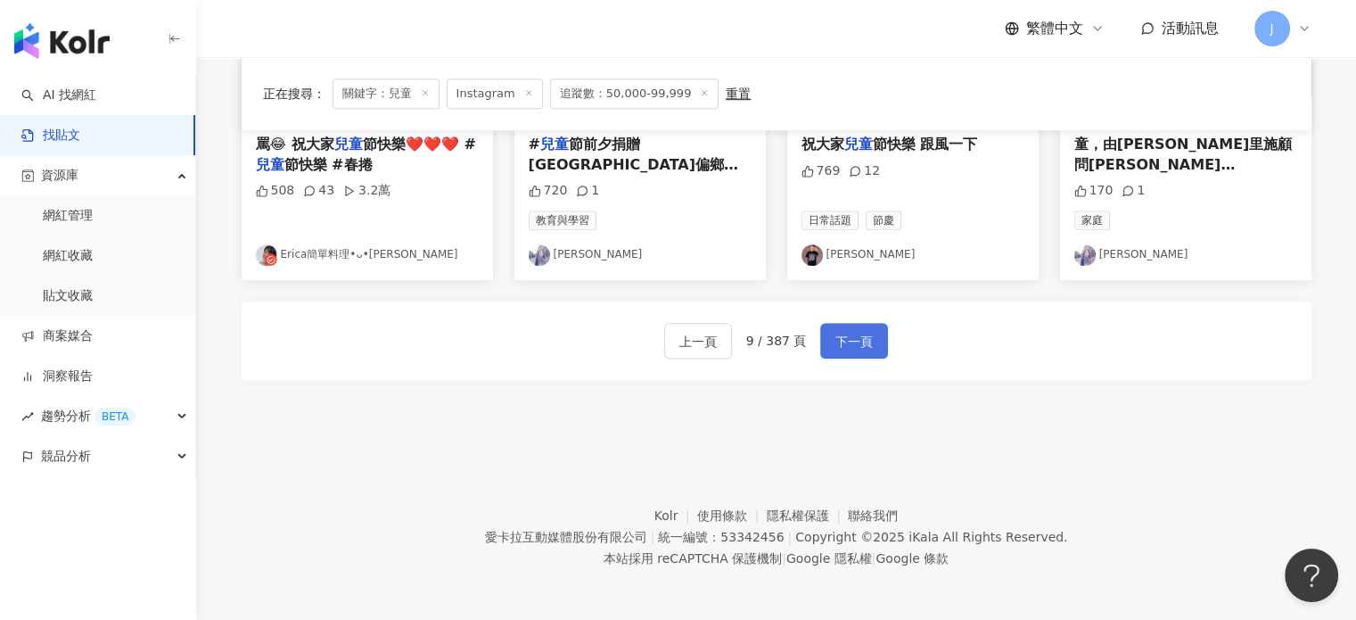
click at [859, 336] on span "下一頁" at bounding box center [853, 341] width 37 height 21
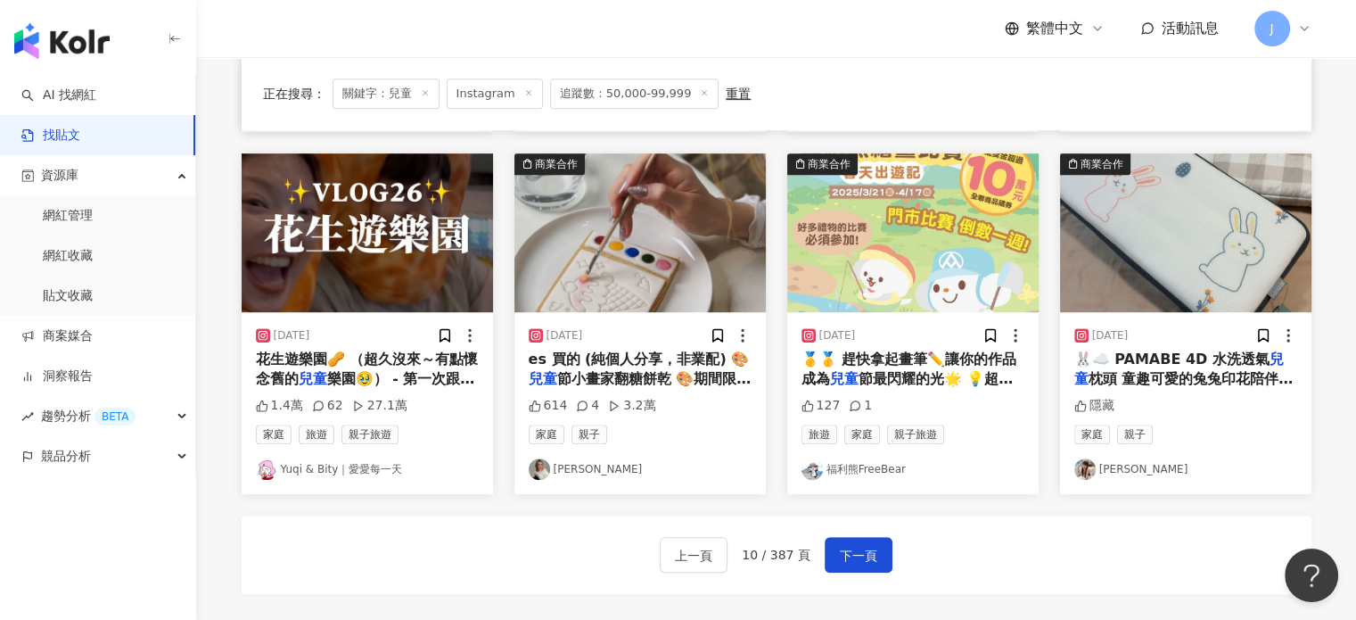
scroll to position [981, 0]
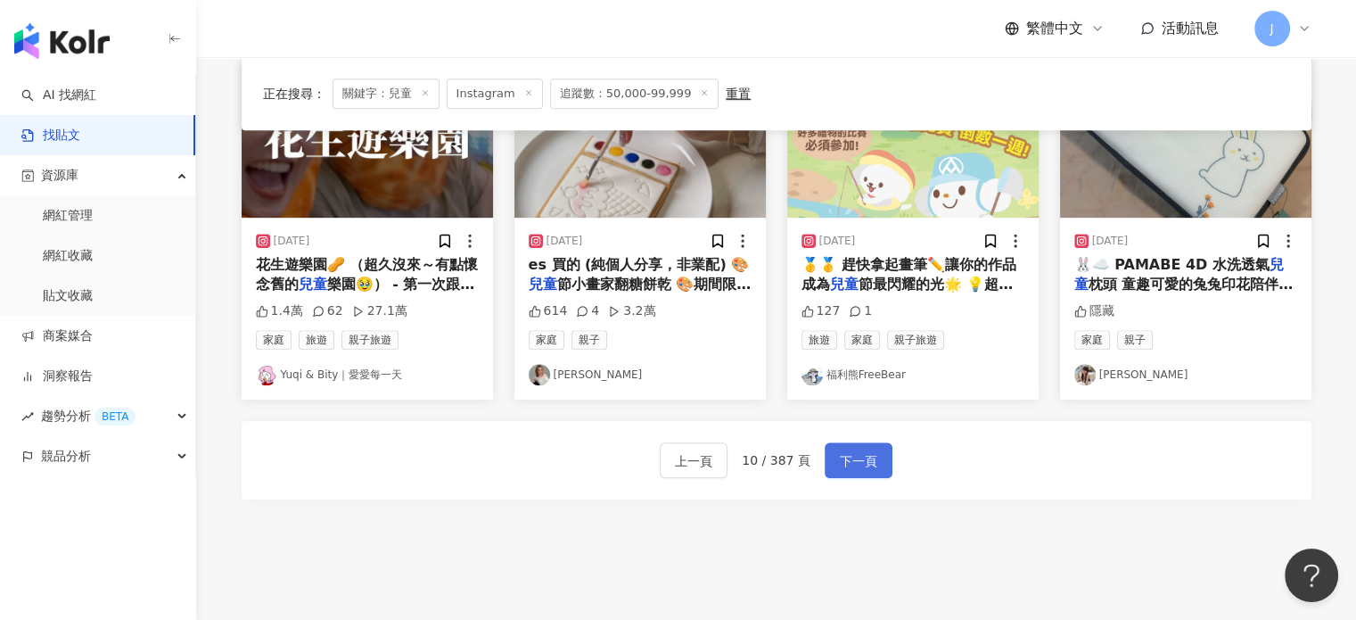
click at [840, 452] on span "下一頁" at bounding box center [858, 460] width 37 height 21
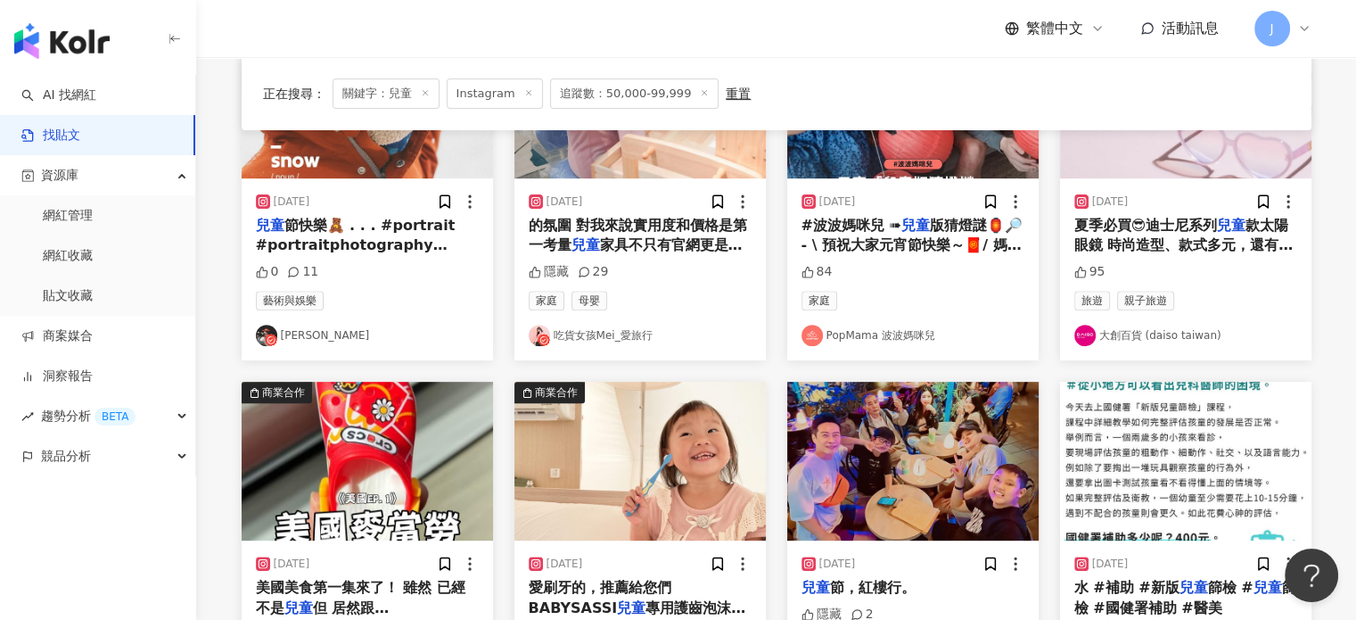
scroll to position [891, 0]
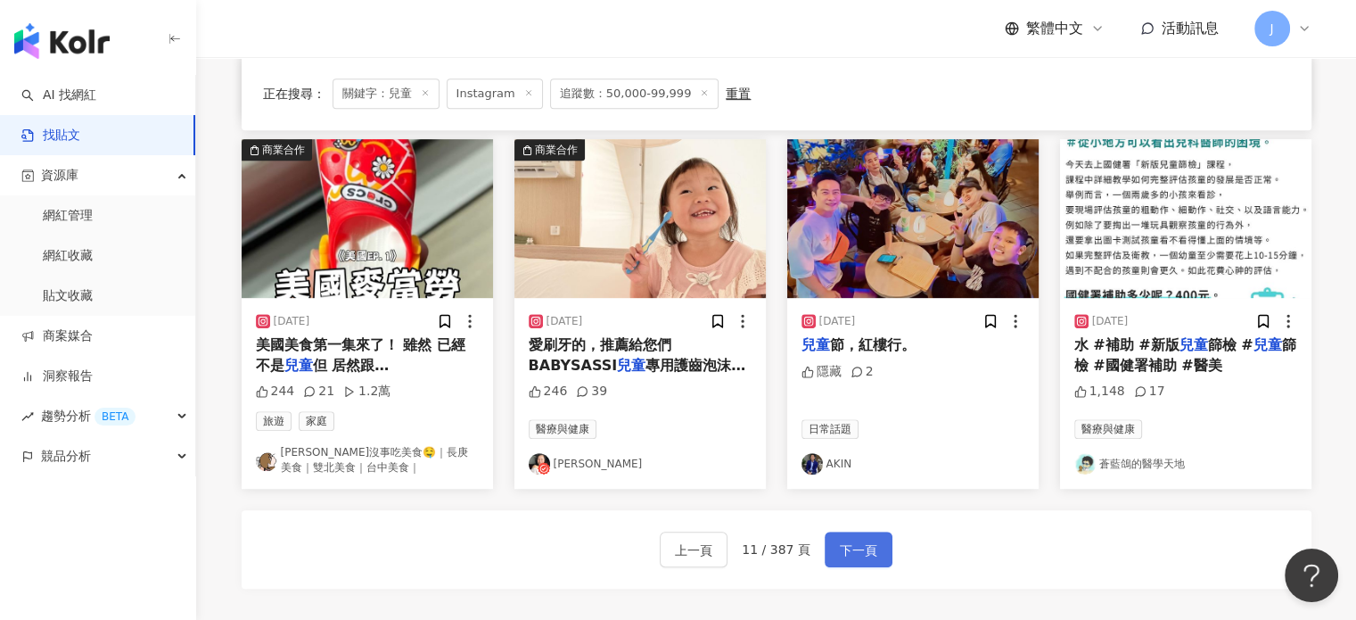
click at [841, 541] on span "下一頁" at bounding box center [858, 549] width 37 height 21
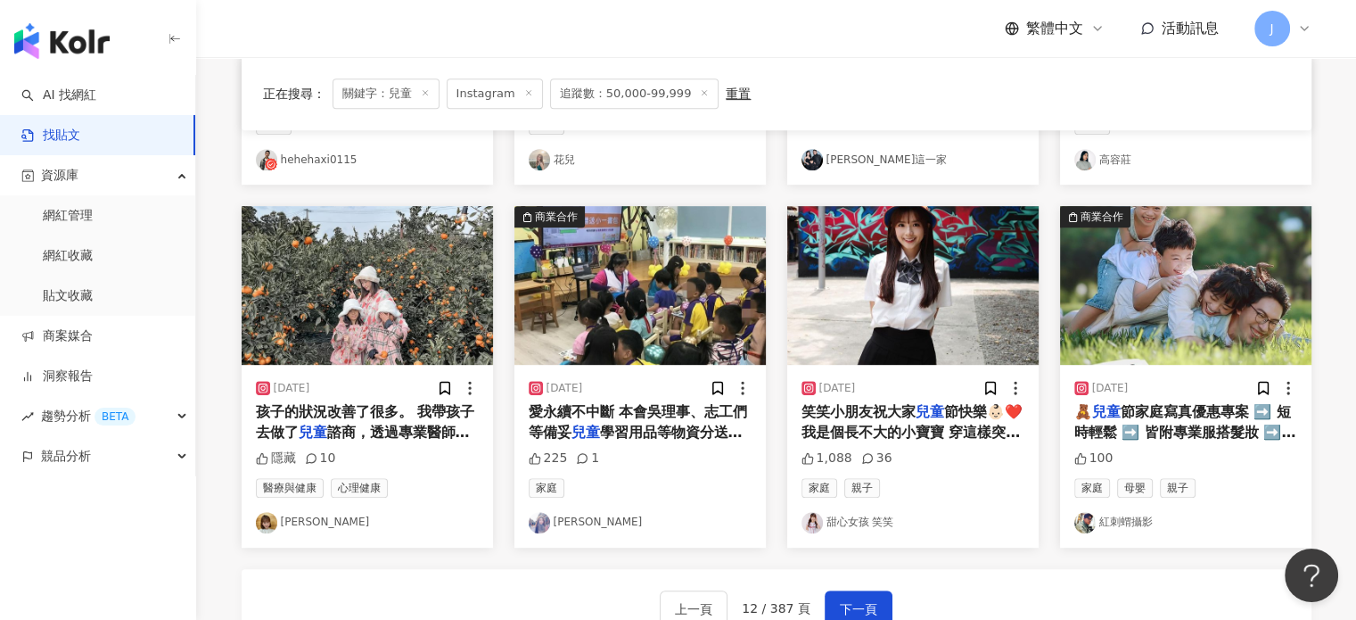
scroll to position [1070, 0]
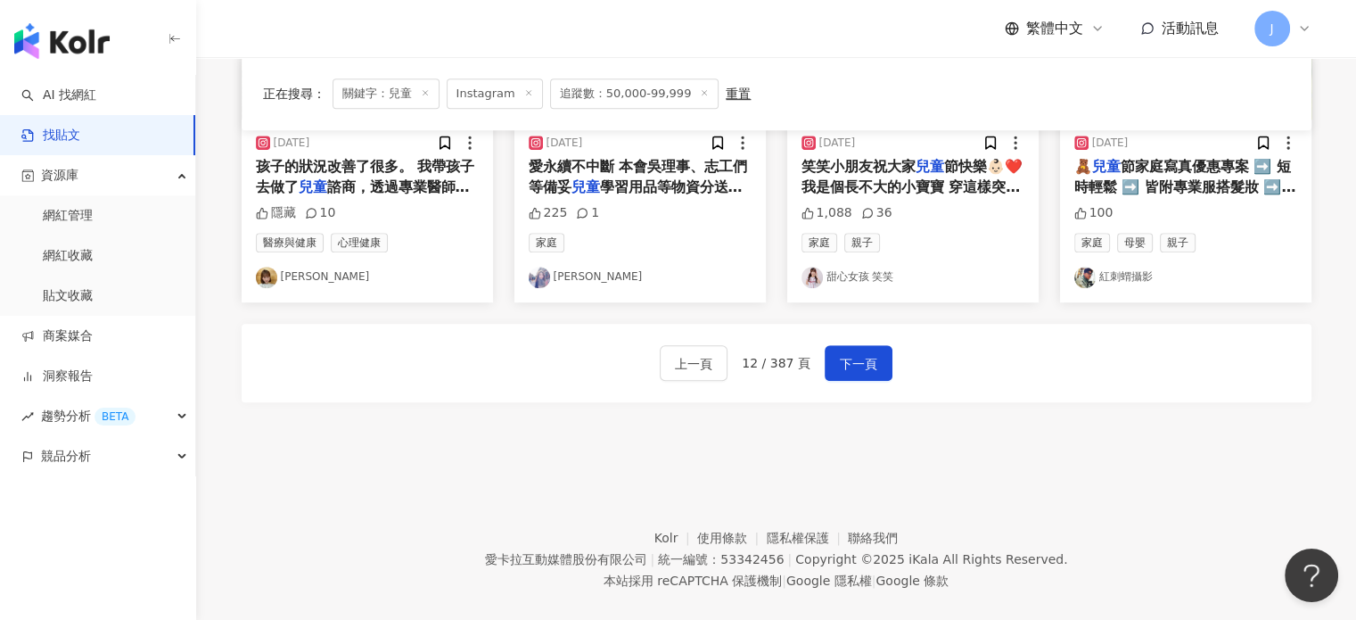
click at [876, 341] on div "上一頁 12 / 387 頁 下一頁" at bounding box center [777, 363] width 1070 height 78
click at [863, 359] on span "下一頁" at bounding box center [858, 363] width 37 height 21
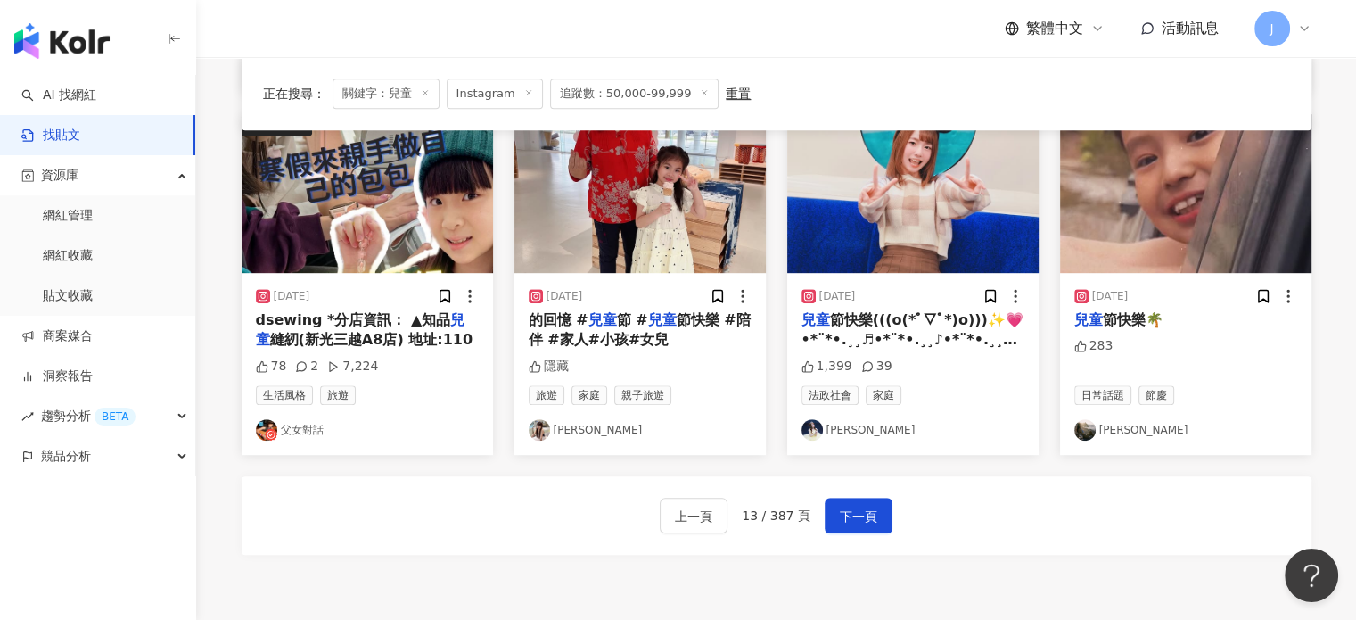
scroll to position [1092, 0]
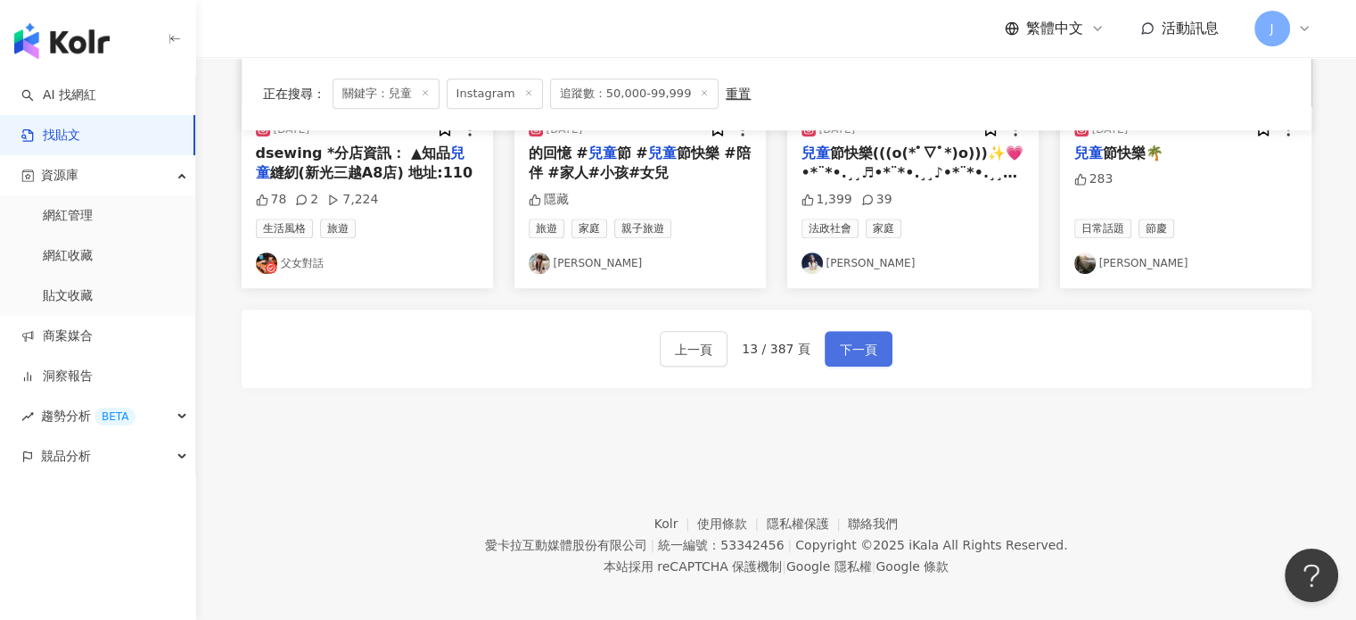
click at [875, 349] on button "下一頁" at bounding box center [859, 349] width 68 height 36
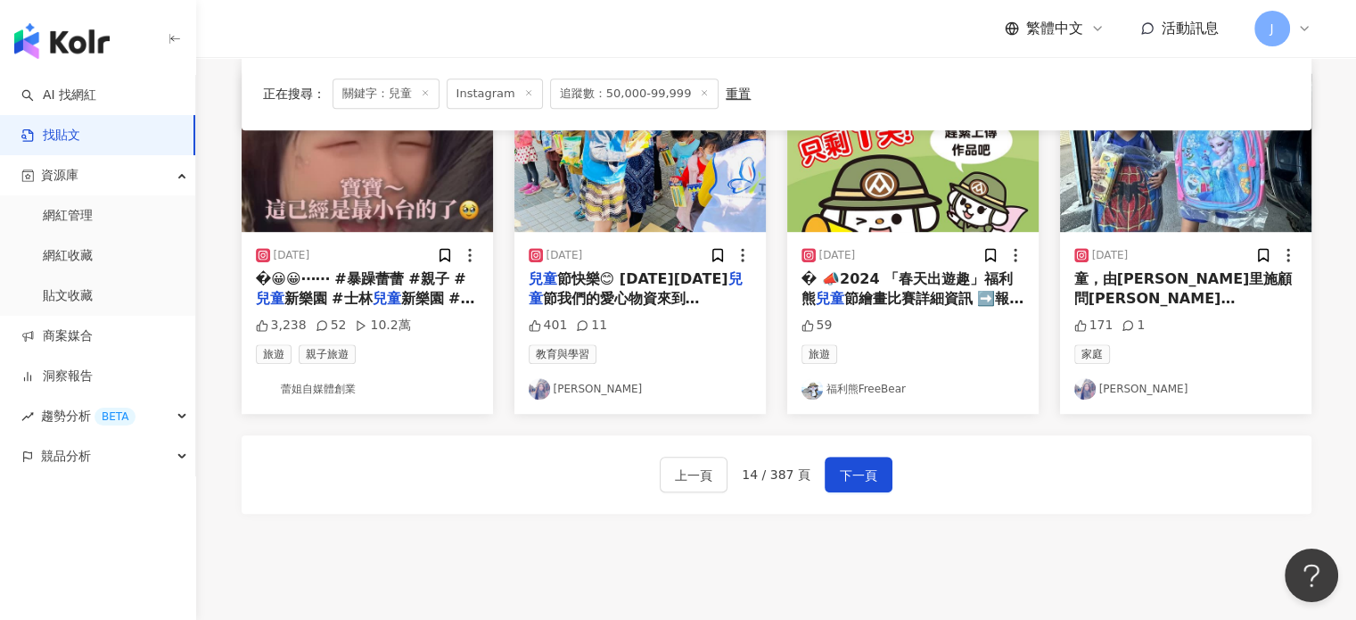
scroll to position [891, 0]
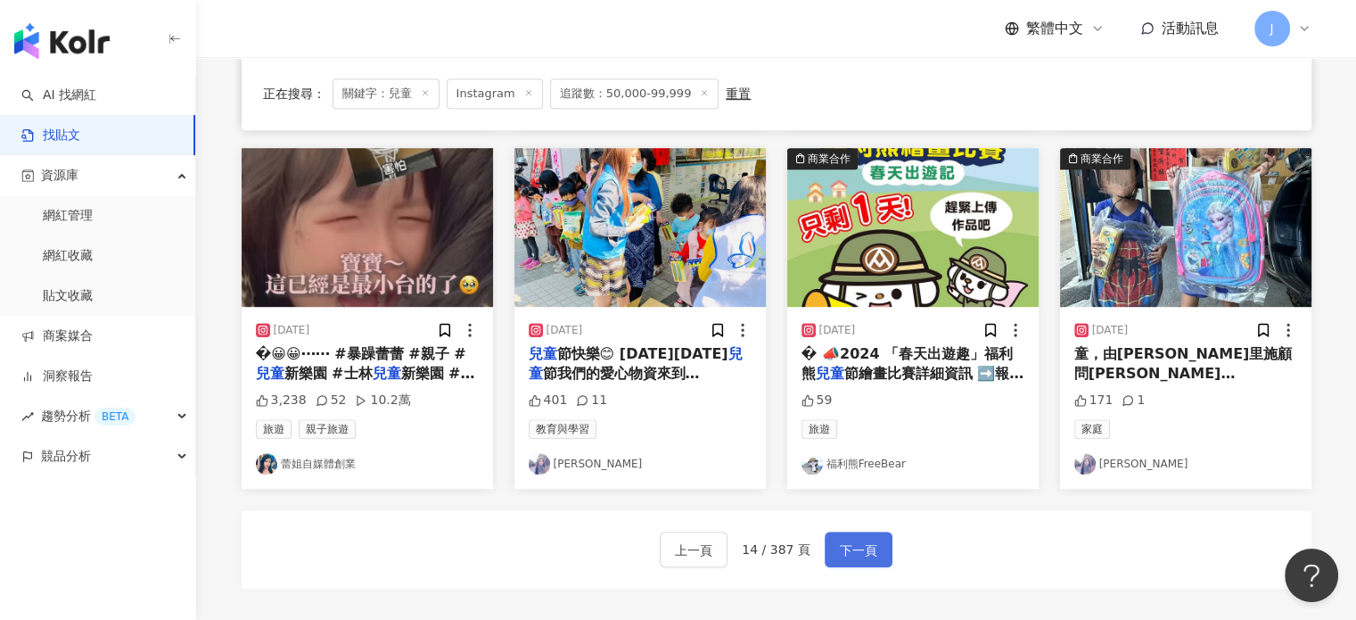
click at [849, 545] on span "下一頁" at bounding box center [858, 549] width 37 height 21
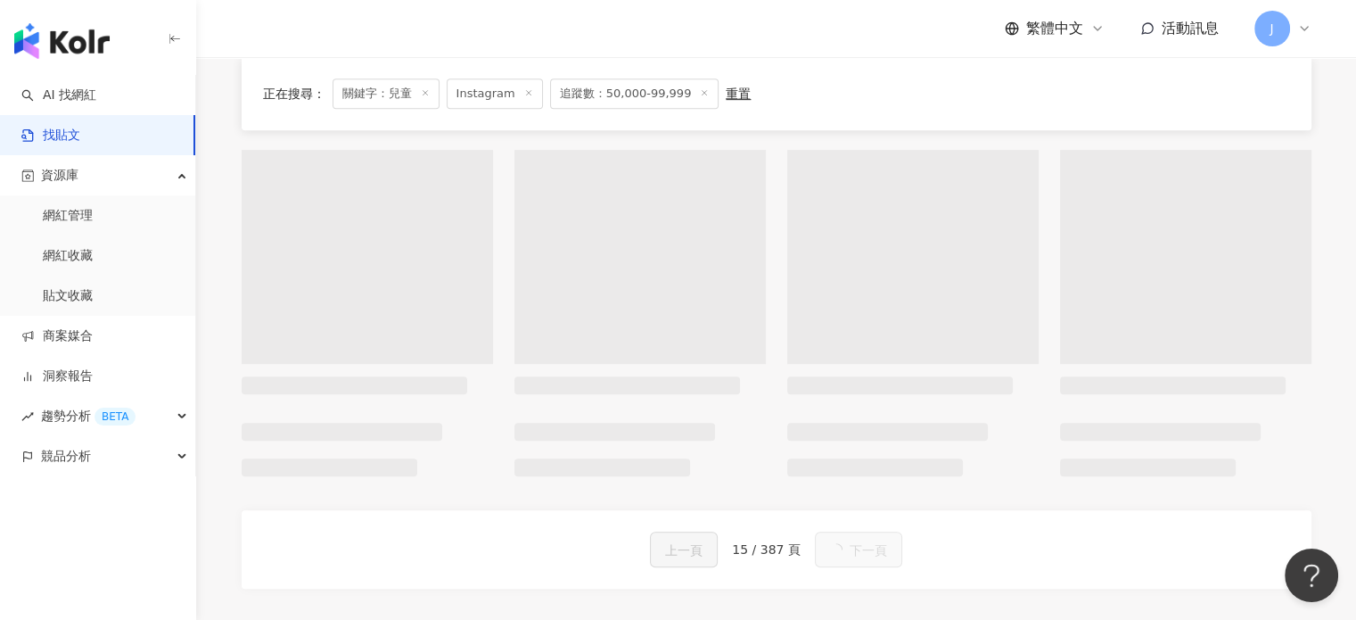
scroll to position [883, 0]
